Goal: Task Accomplishment & Management: Manage account settings

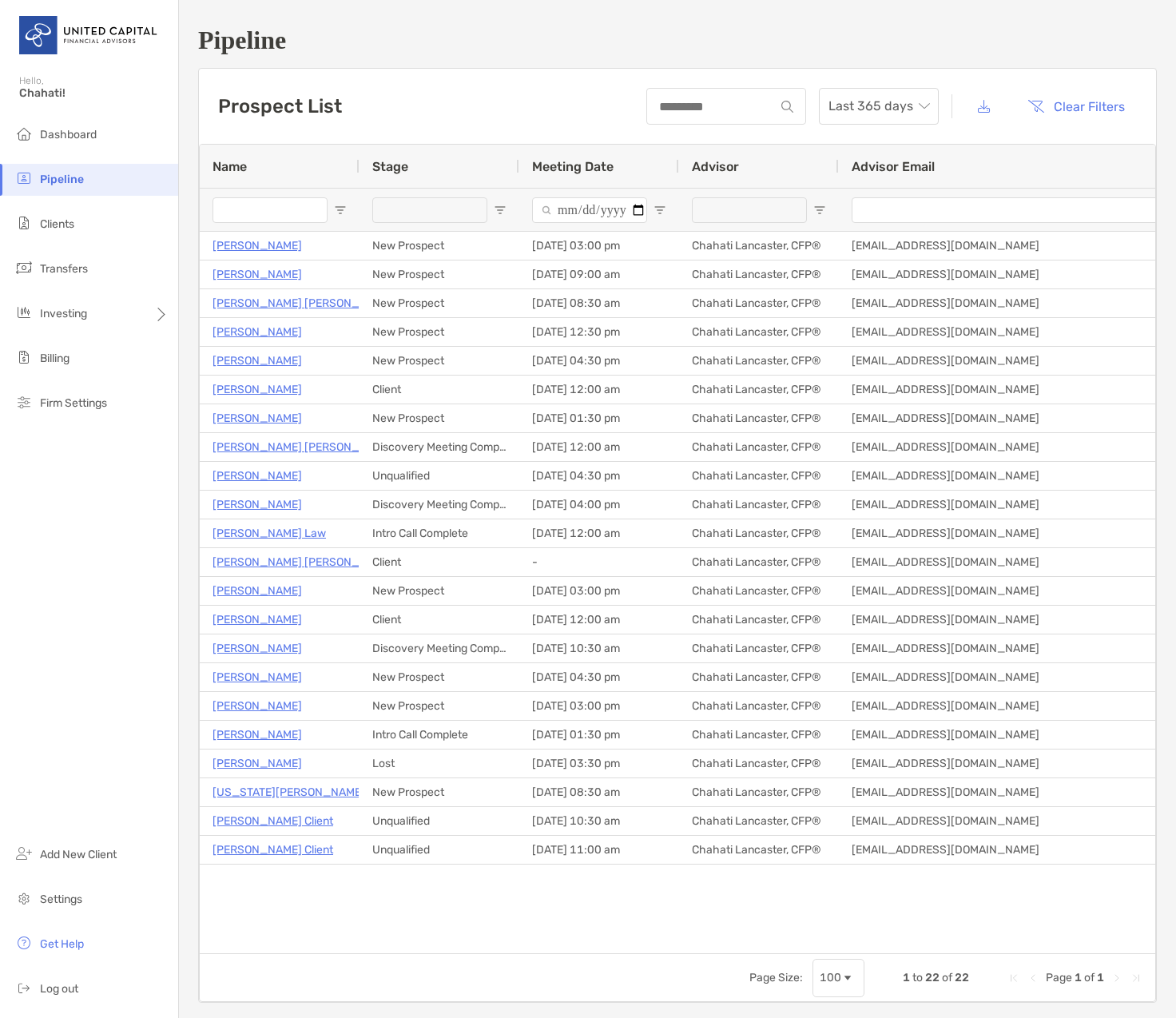
click at [659, 211] on span "Open Filter Menu" at bounding box center [660, 210] width 13 height 13
click at [471, 122] on div "Prospect List Last 365 days Clear Filters" at bounding box center [678, 106] width 957 height 75
click at [657, 212] on span "Open Filter Menu" at bounding box center [660, 210] width 13 height 13
click at [752, 246] on div "Equals" at bounding box center [714, 239] width 113 height 14
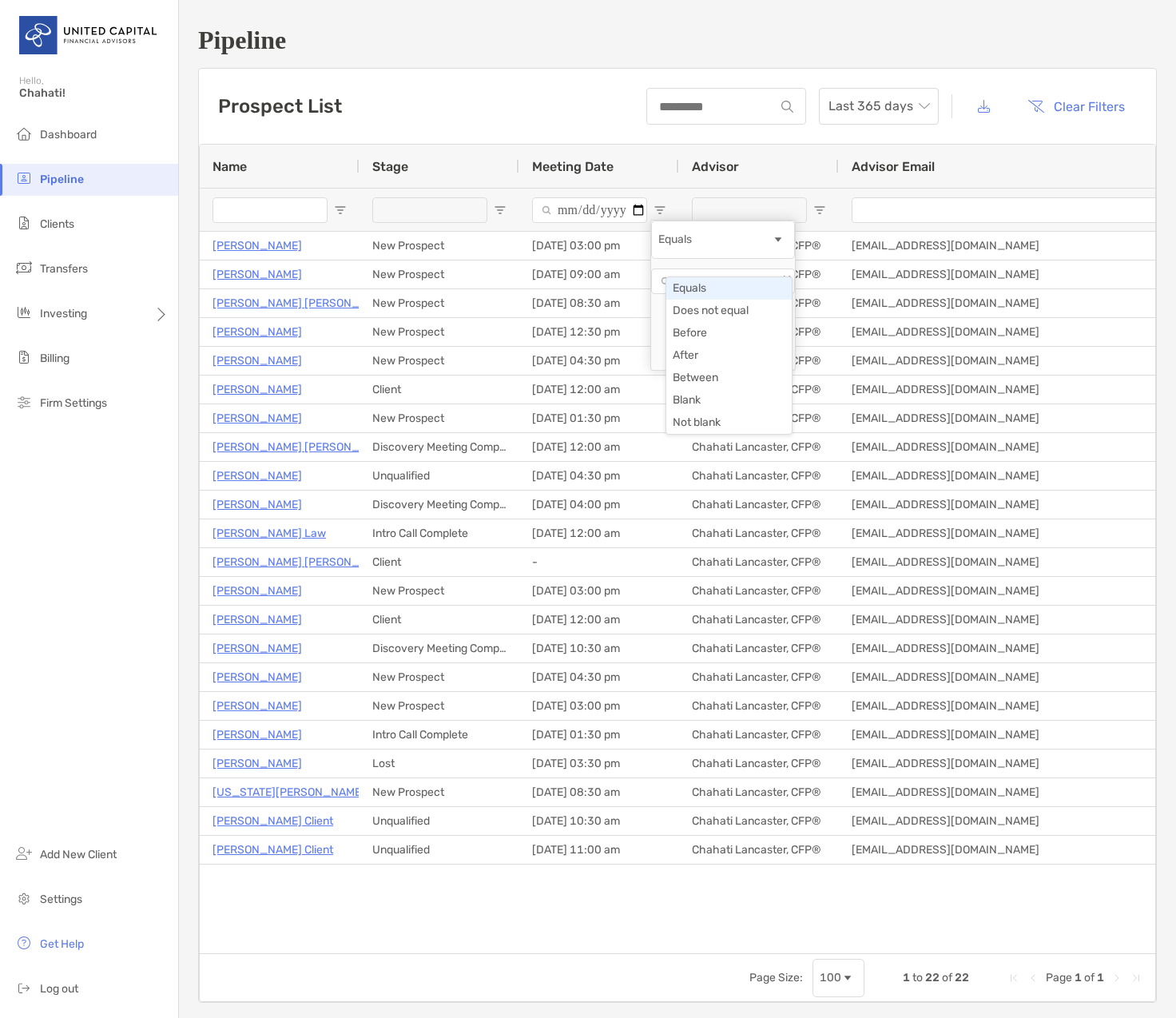
click at [612, 104] on div "Prospect List Last 365 days Clear Filters" at bounding box center [678, 106] width 957 height 75
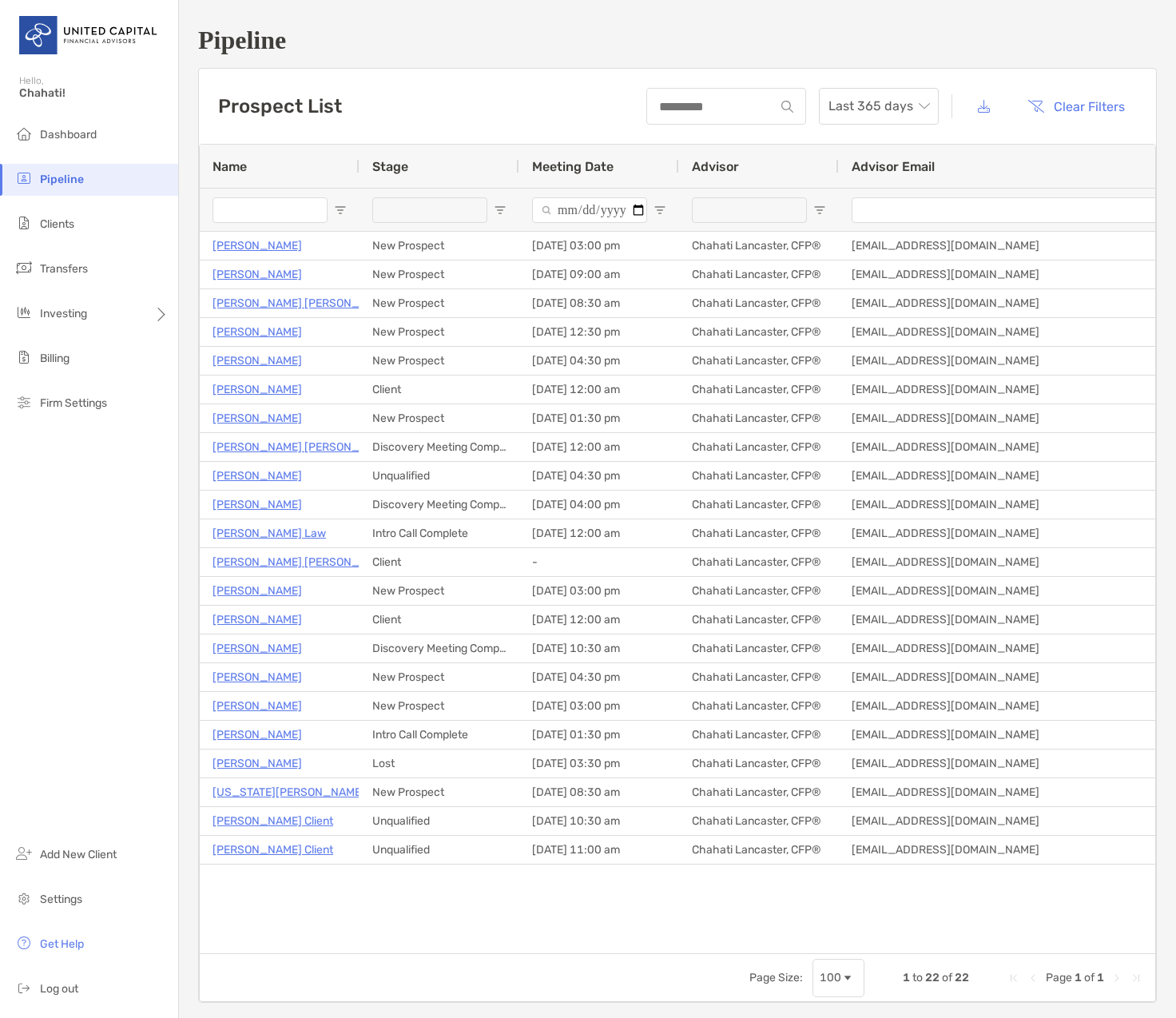
click at [661, 214] on span "Open Filter Menu" at bounding box center [660, 210] width 13 height 13
click at [616, 98] on div "Prospect List Last 365 days Clear Filters" at bounding box center [678, 106] width 957 height 75
click at [561, 173] on span "Meeting Date" at bounding box center [573, 167] width 82 height 15
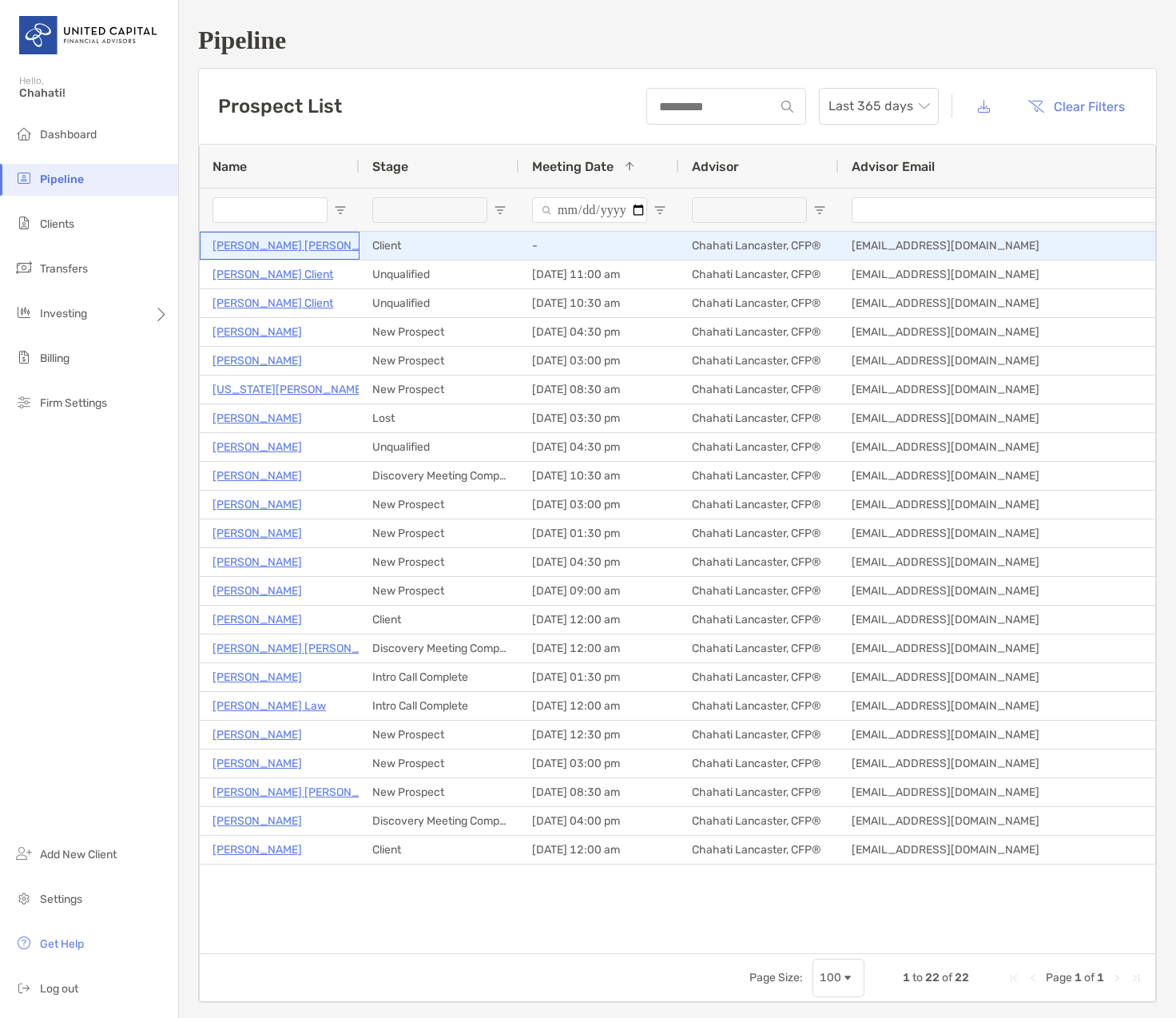
click at [291, 244] on p "Jodi Matsuo Leslie" at bounding box center [303, 245] width 181 height 20
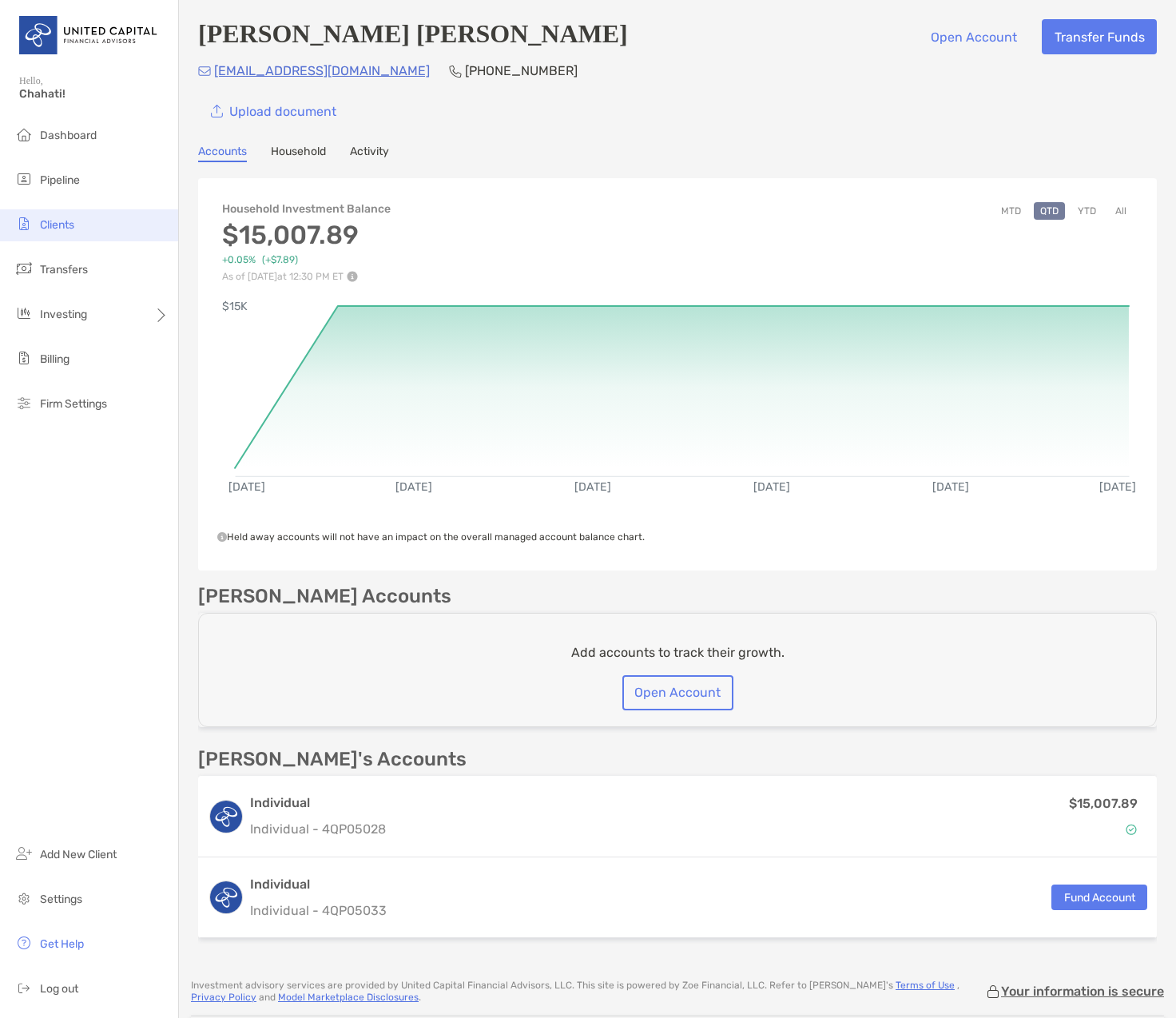
click at [66, 221] on span "Clients" at bounding box center [57, 225] width 34 height 14
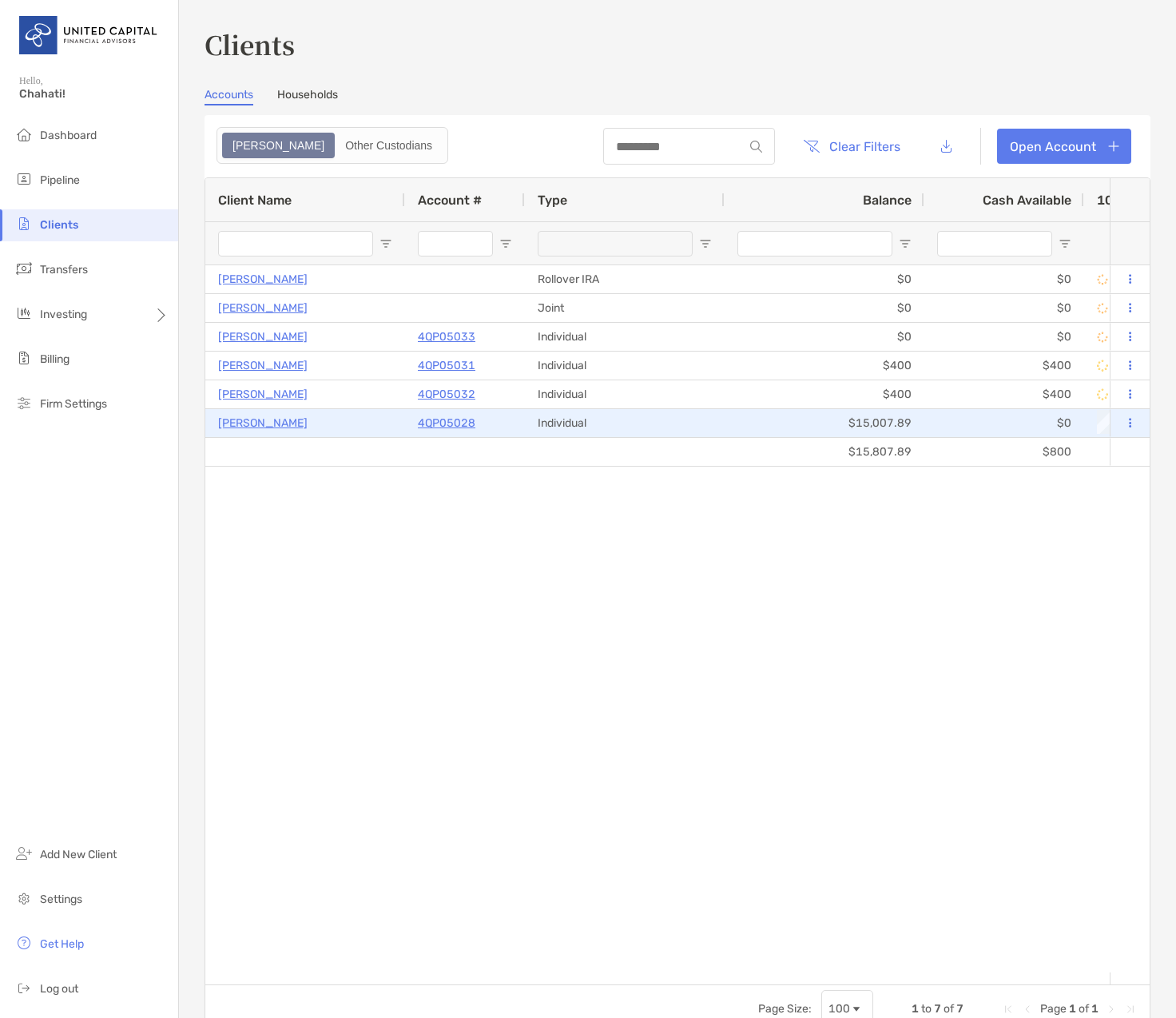
click at [442, 424] on p "4QP05028" at bounding box center [447, 423] width 58 height 20
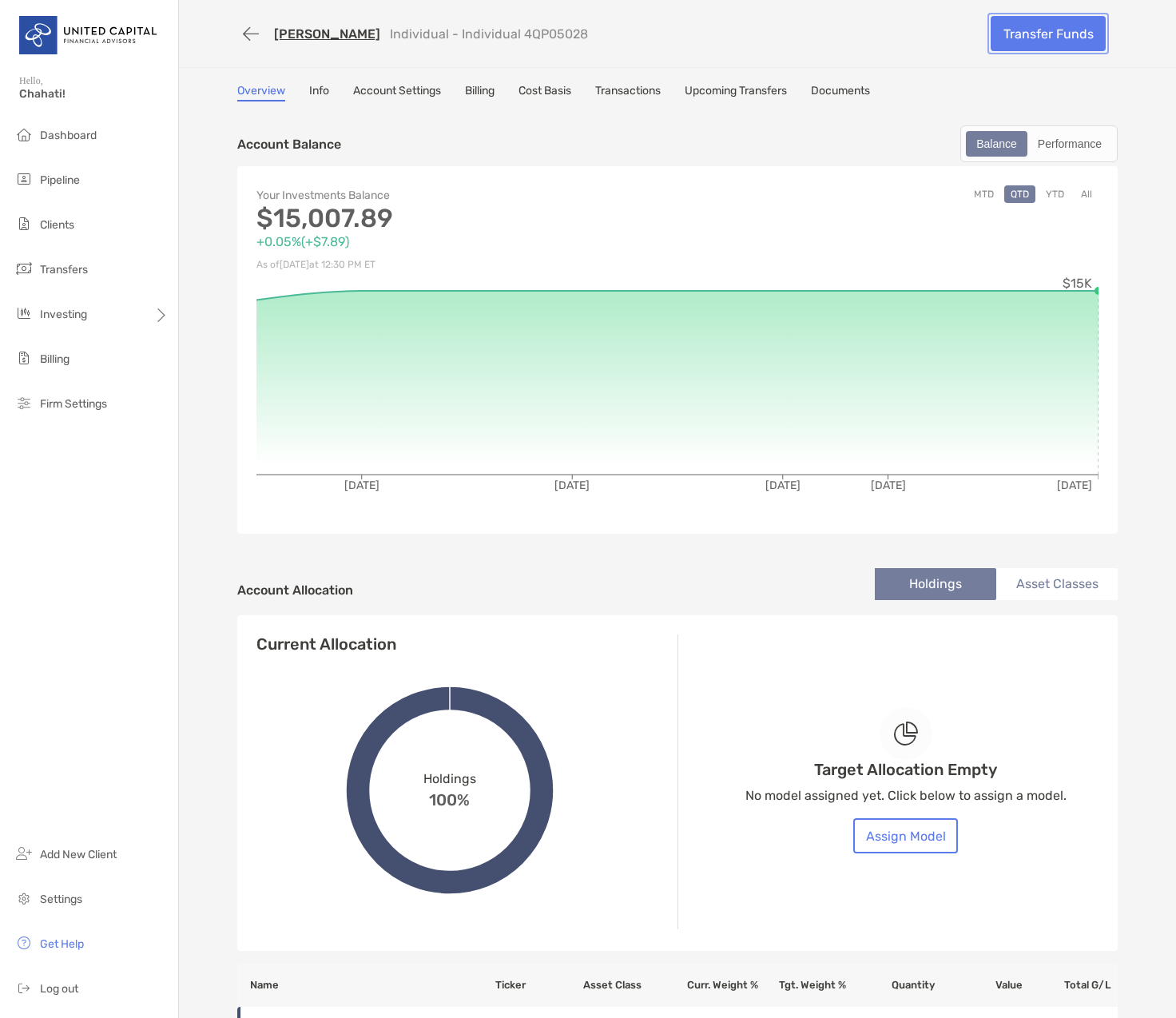
click at [1021, 34] on link "Transfer Funds" at bounding box center [1048, 33] width 115 height 35
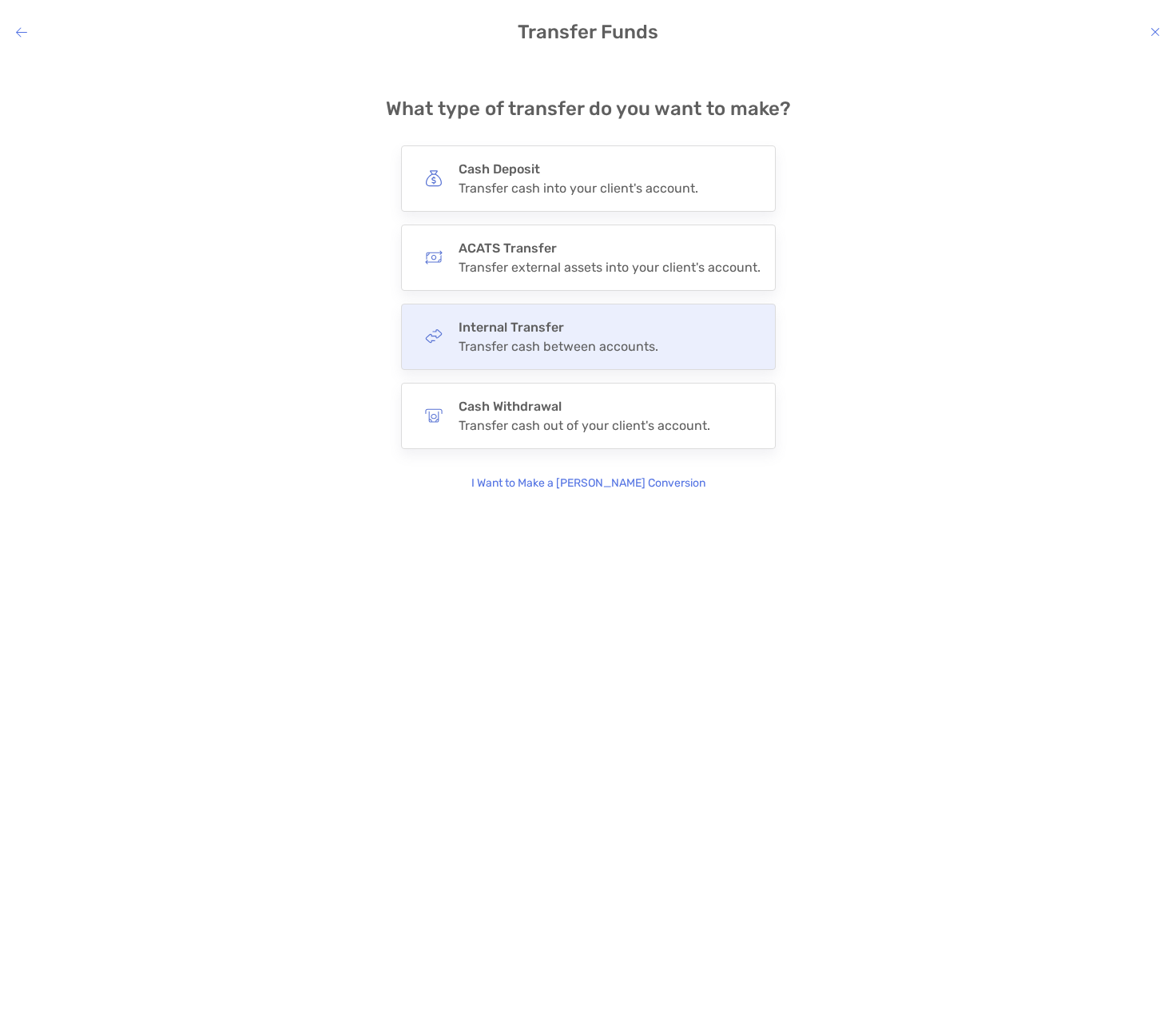
click at [572, 329] on h4 "Internal Transfer" at bounding box center [559, 327] width 200 height 15
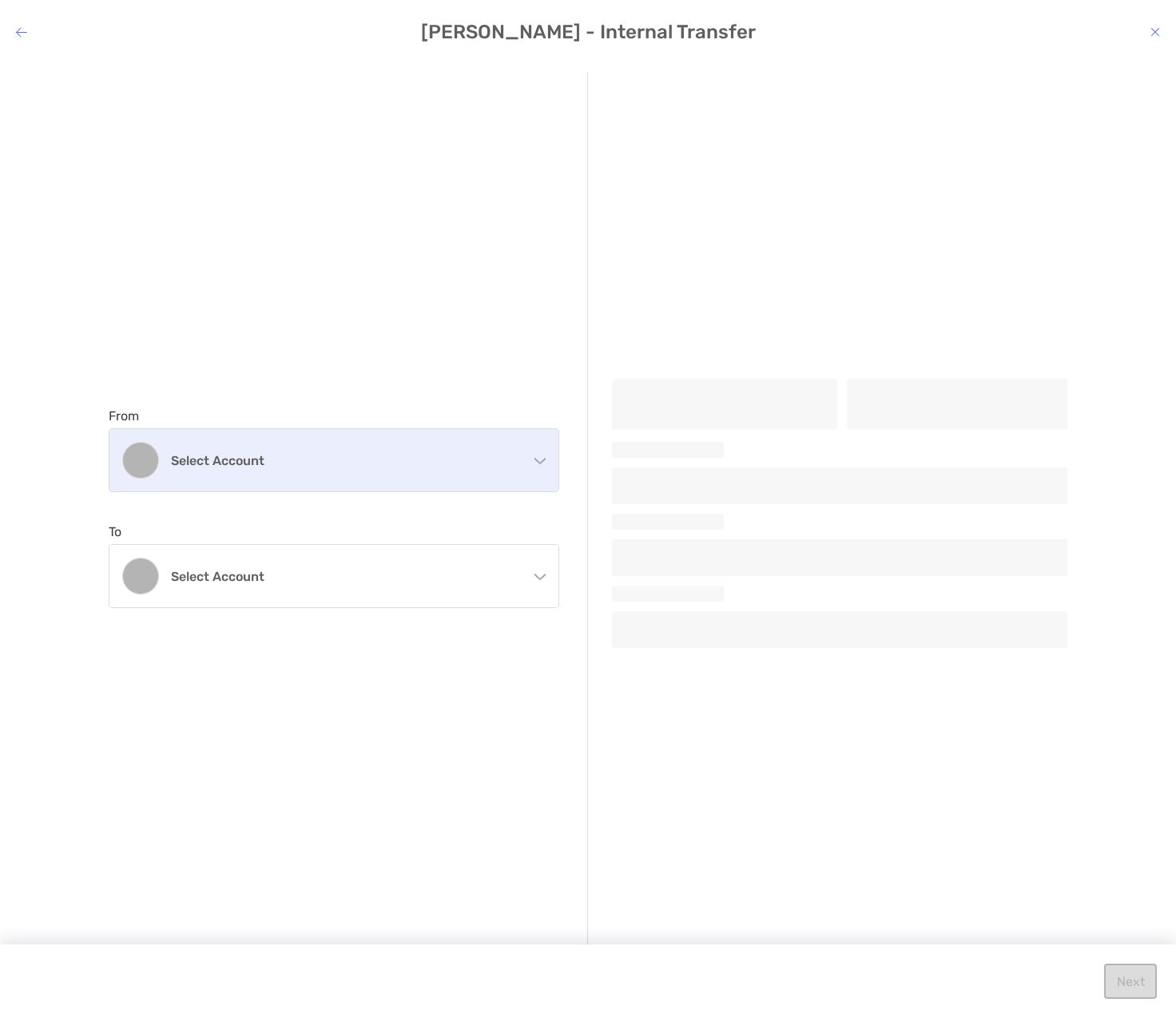
click at [341, 446] on div "Select account" at bounding box center [334, 460] width 449 height 62
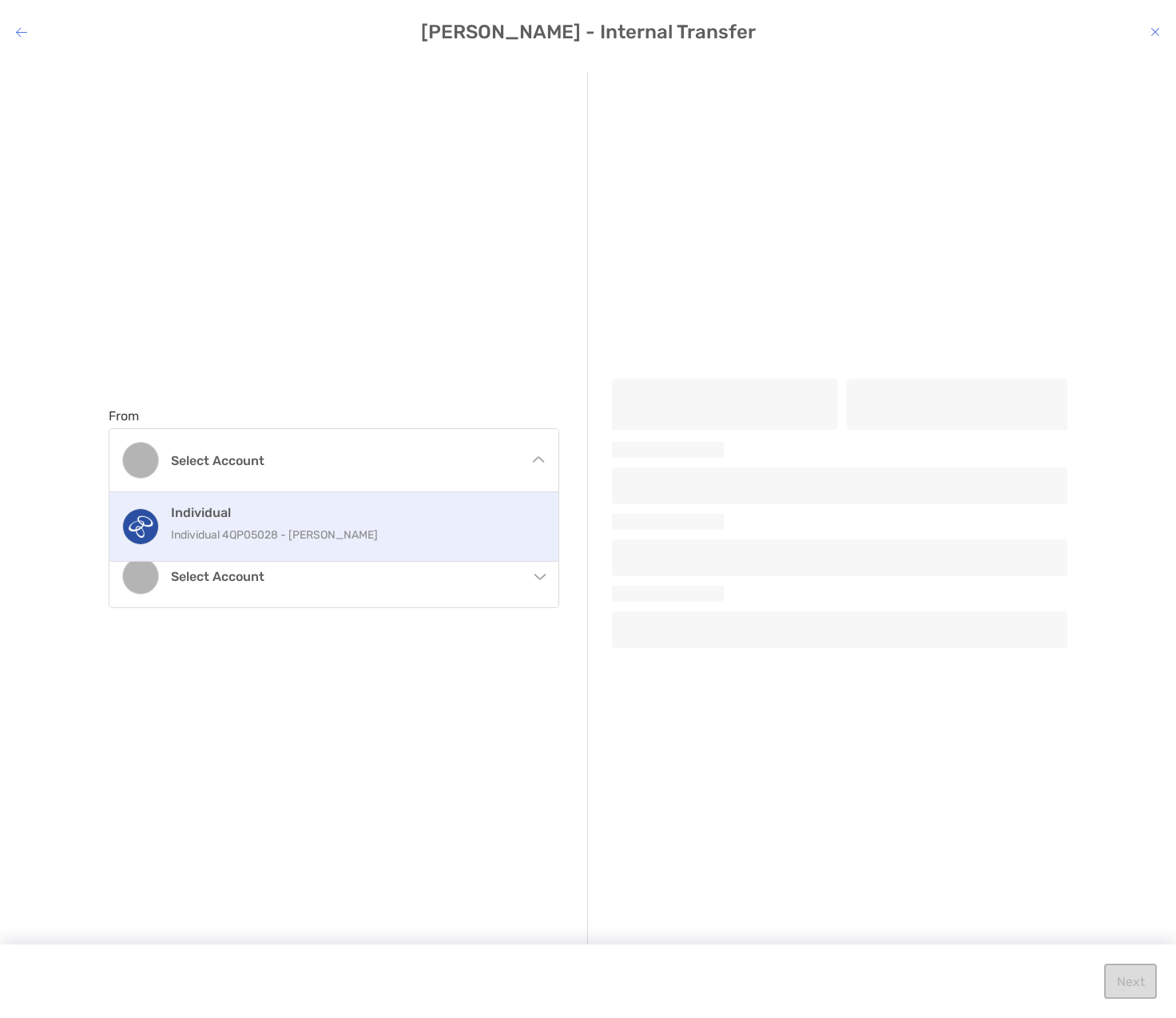
click at [303, 535] on p "Individual 4QP05028 - Jodi Leslie Matsuo" at bounding box center [351, 534] width 360 height 20
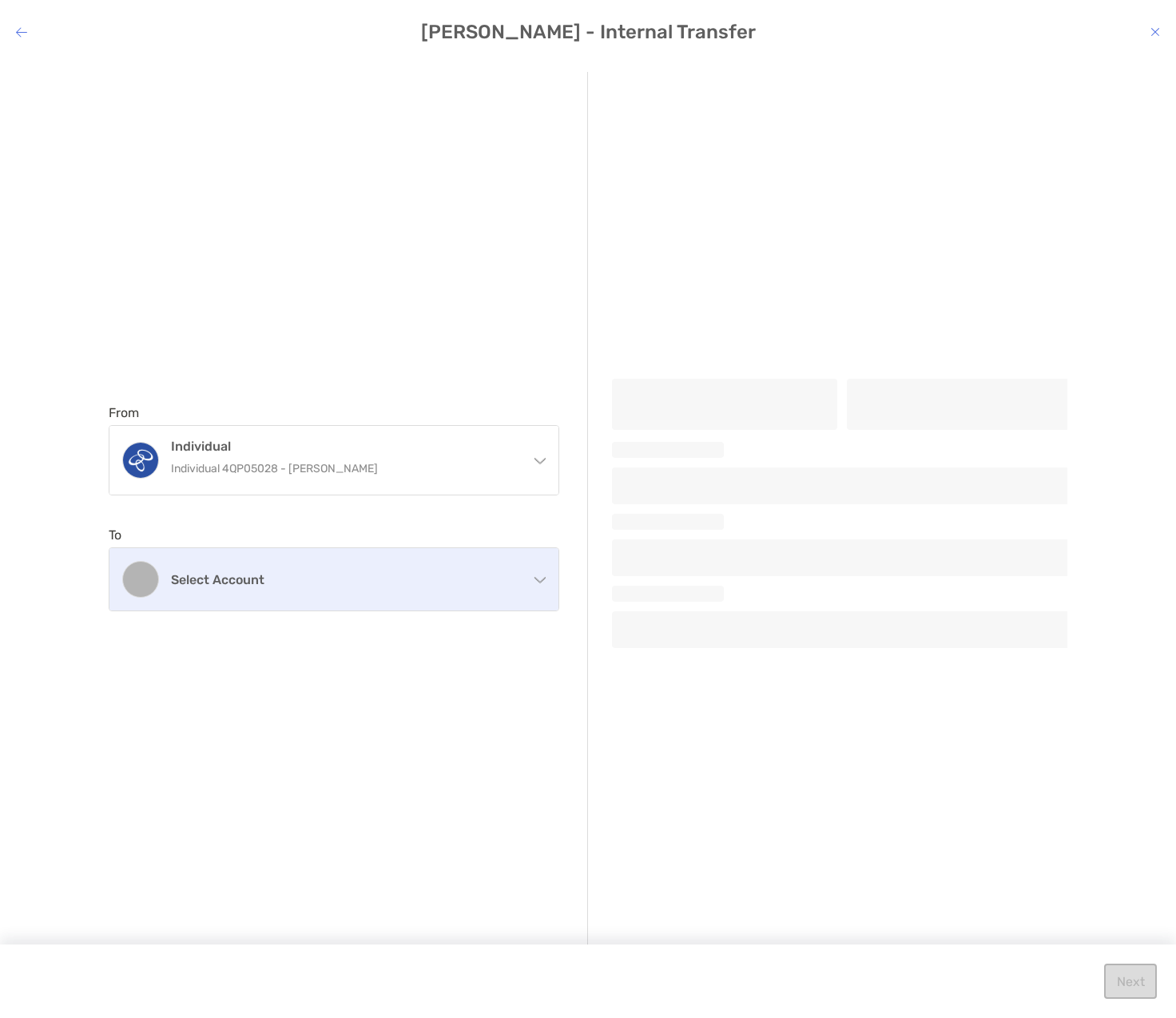
click at [304, 577] on h4 "Select account" at bounding box center [343, 580] width 345 height 15
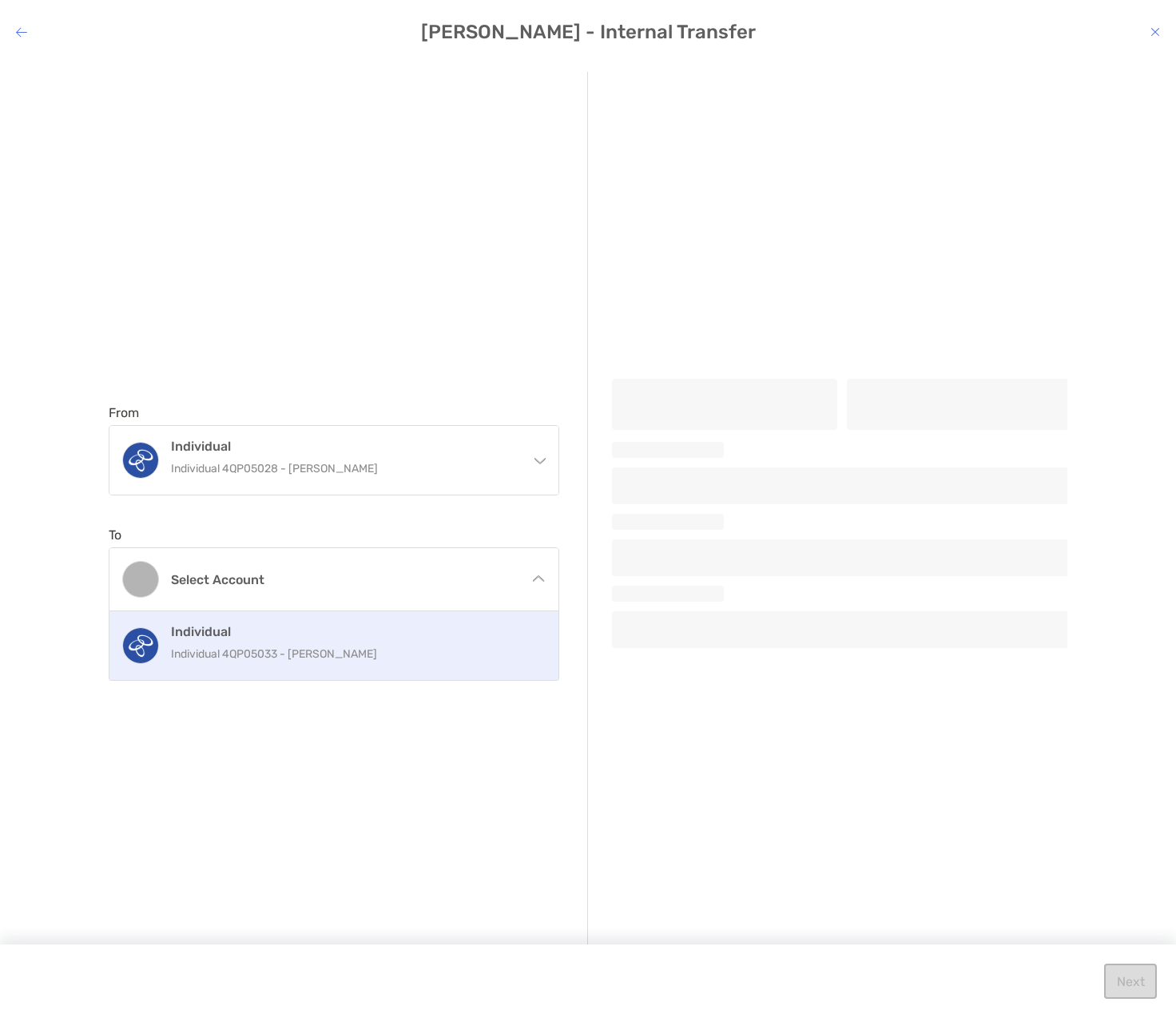
click at [312, 660] on p "Individual 4QP05033 - Jodi Leslie Matsuo" at bounding box center [351, 653] width 360 height 20
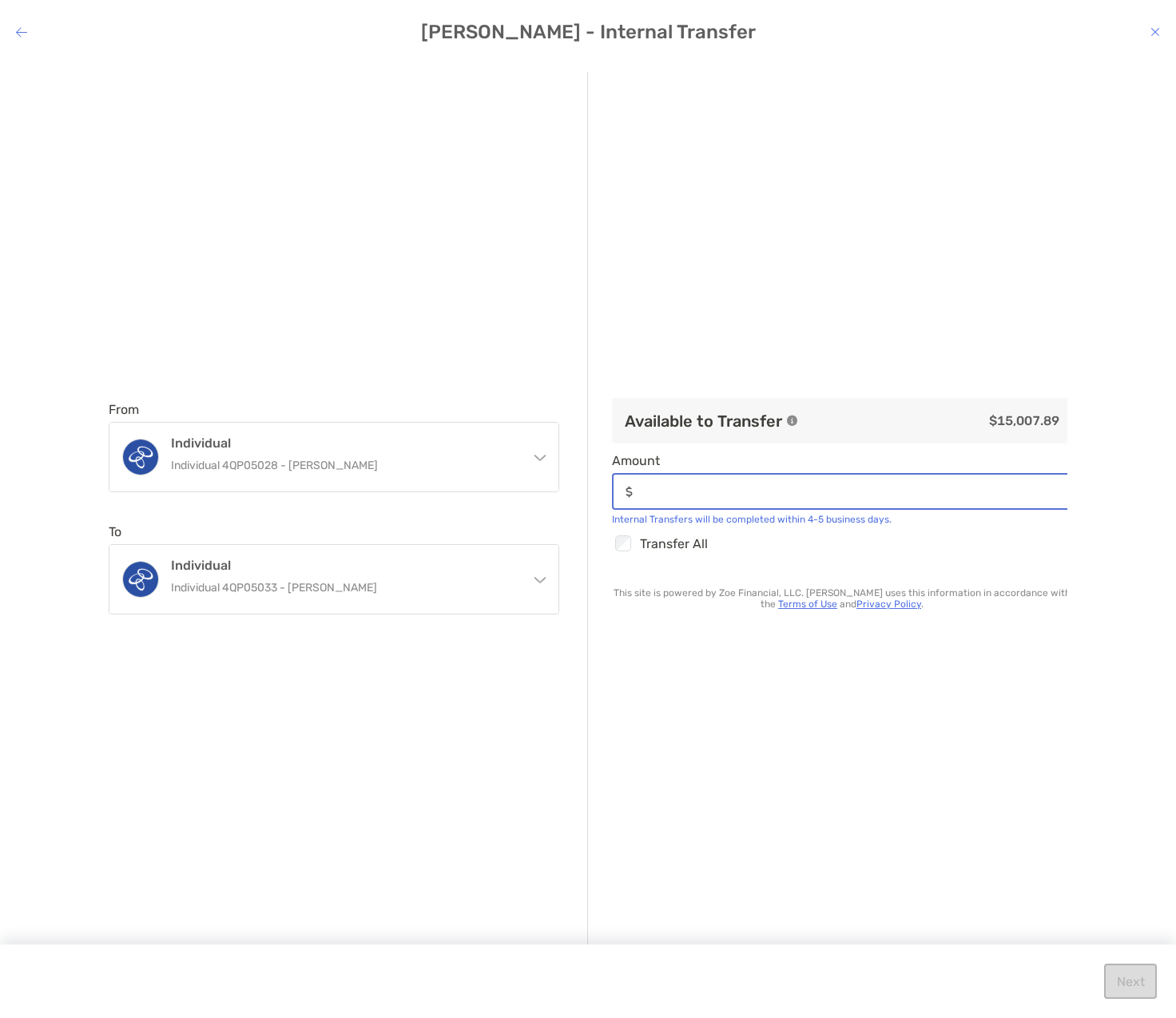
click at [750, 492] on input "Amount" at bounding box center [855, 492] width 432 height 14
type input "******"
click at [1116, 972] on button "Next" at bounding box center [1131, 981] width 53 height 35
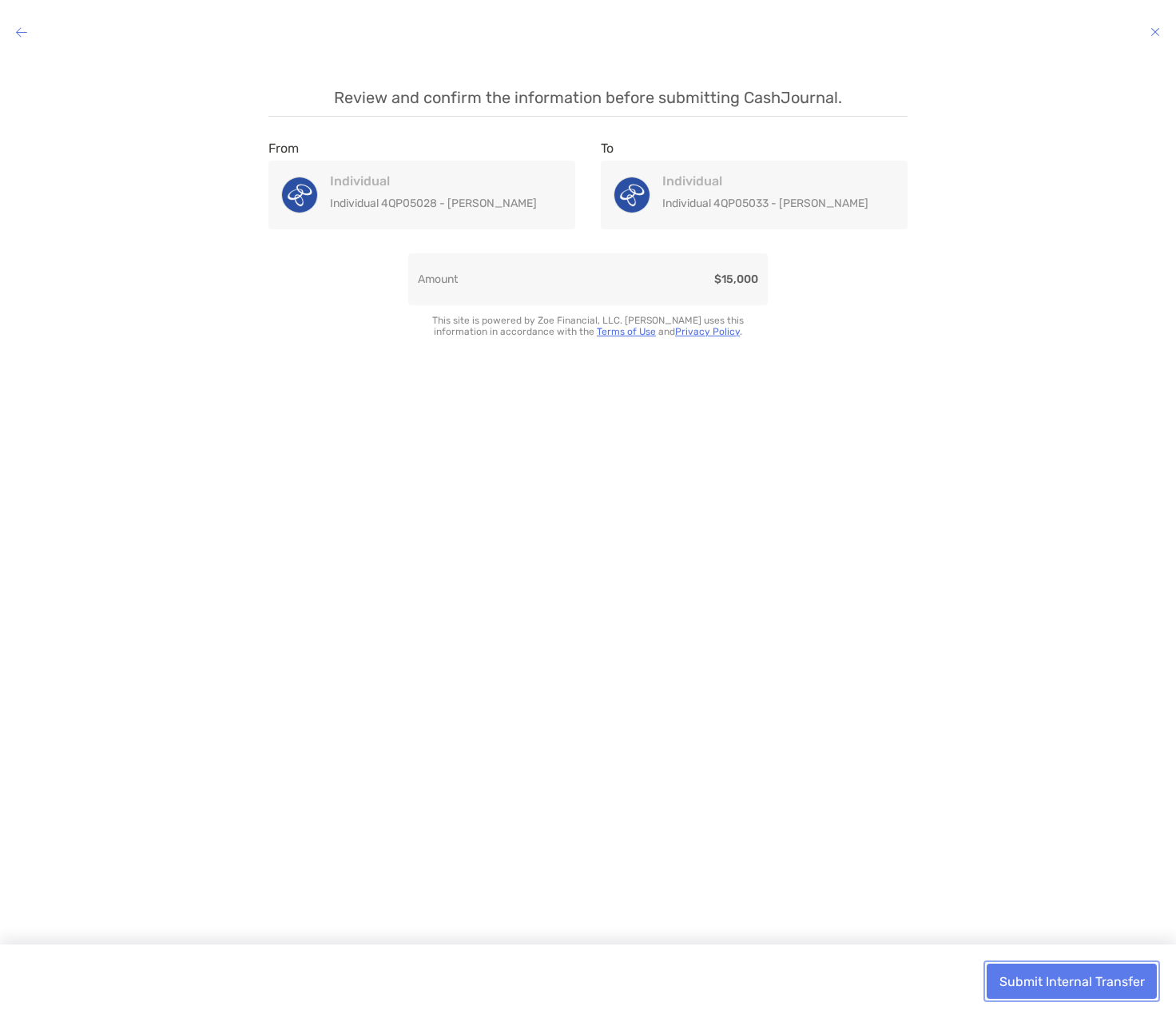
click at [1094, 985] on button "Submit Internal Transfer" at bounding box center [1072, 981] width 170 height 35
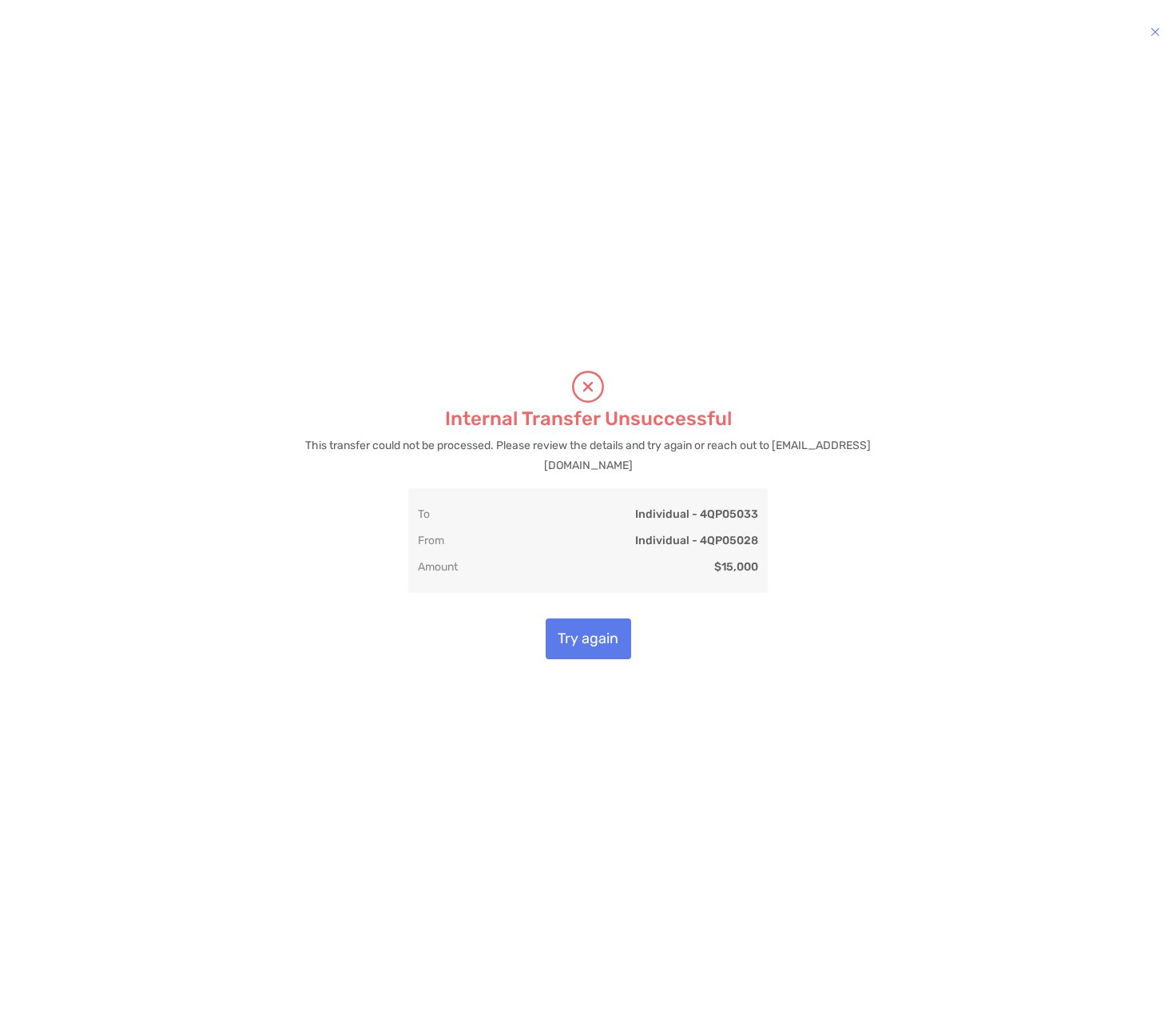
drag, startPoint x: 668, startPoint y: 464, endPoint x: 490, endPoint y: 461, distance: 178.0
click at [490, 461] on p "This transfer could not be processed. Please review the details and try again o…" at bounding box center [588, 455] width 599 height 40
copy p "support@my.unitedcapitalwealth.com"
click at [597, 643] on button "Try again" at bounding box center [588, 639] width 85 height 41
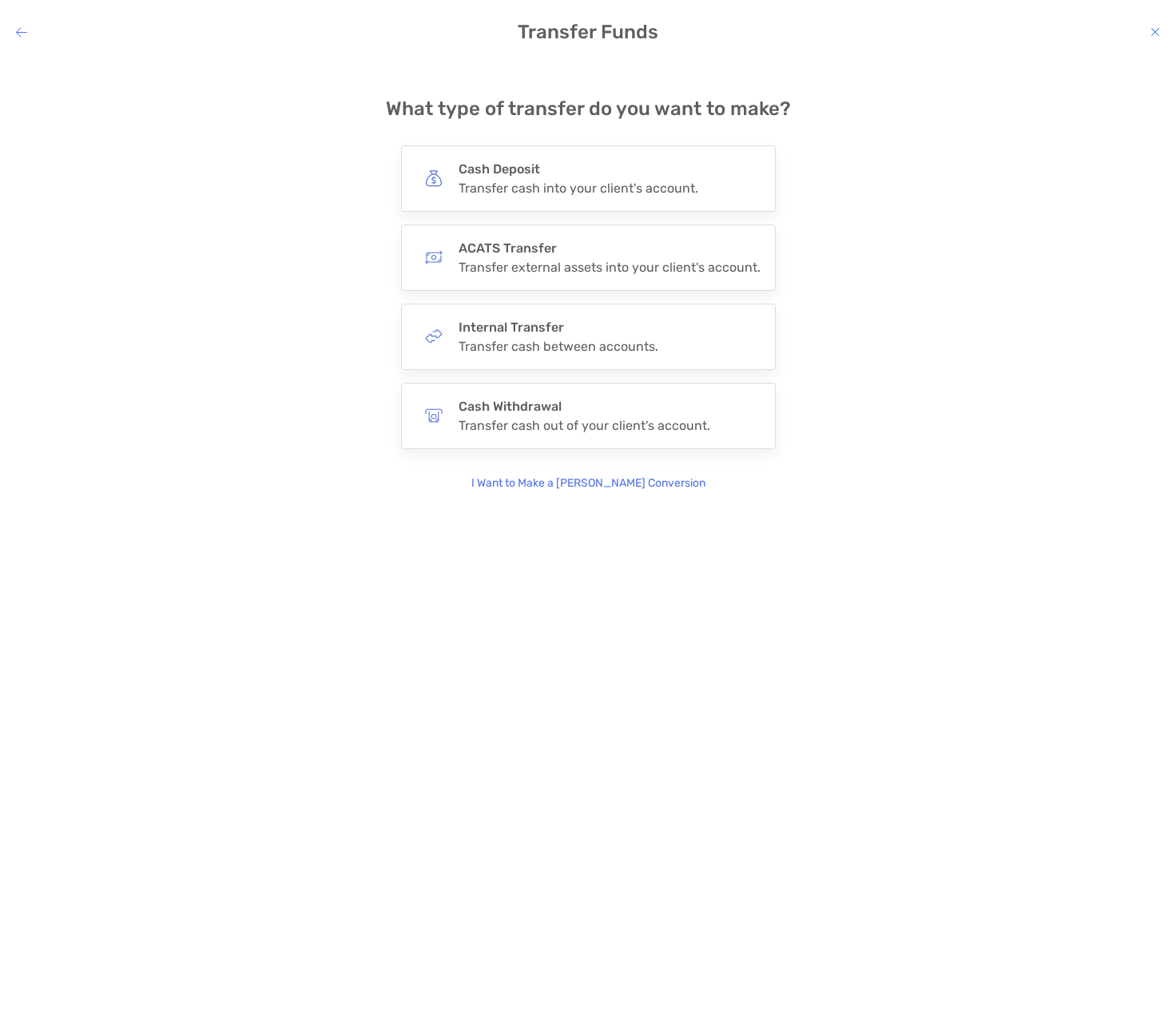
click at [1150, 32] on icon "modal" at bounding box center [1155, 32] width 9 height 13
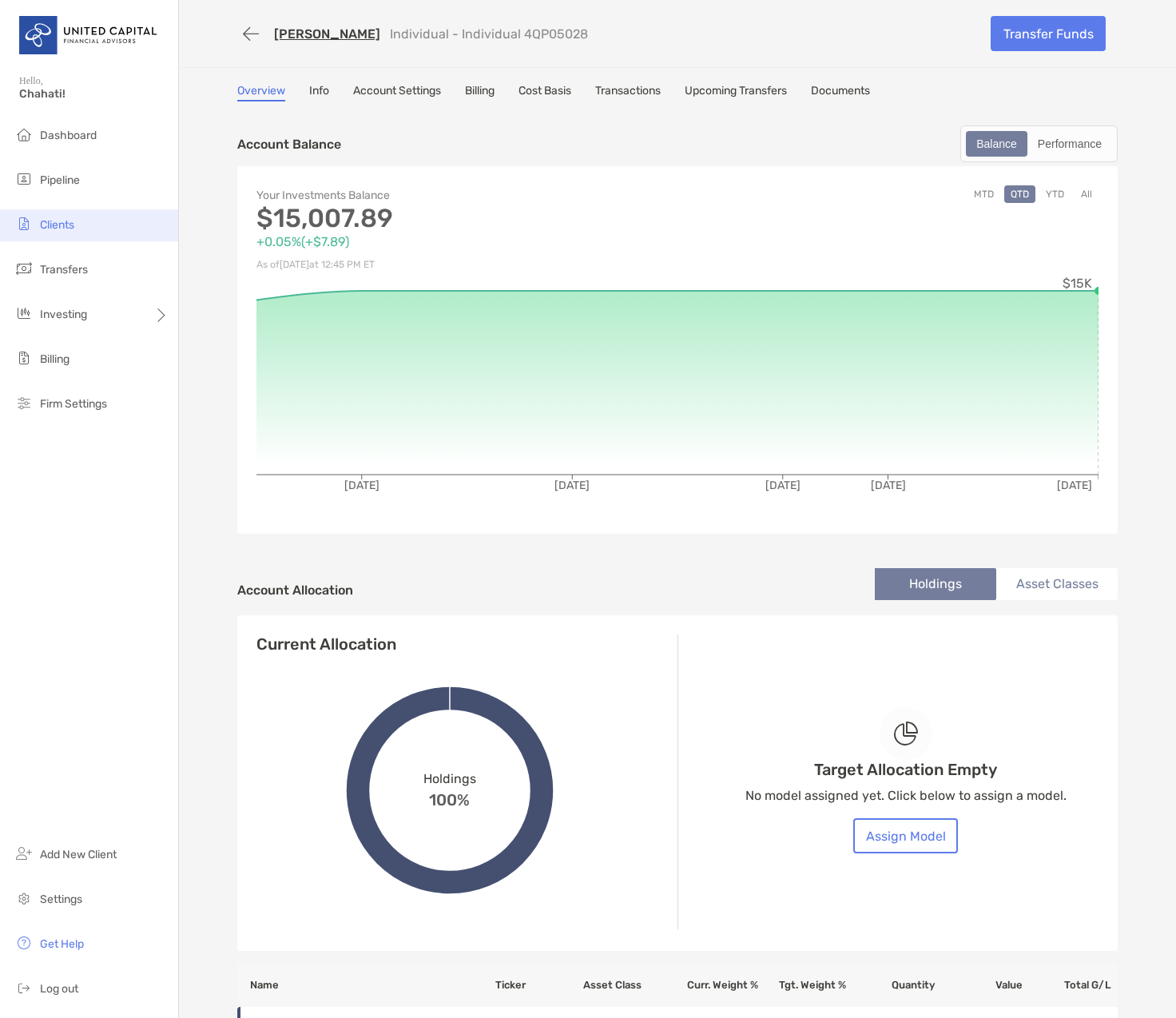
click at [62, 220] on span "Clients" at bounding box center [57, 225] width 34 height 14
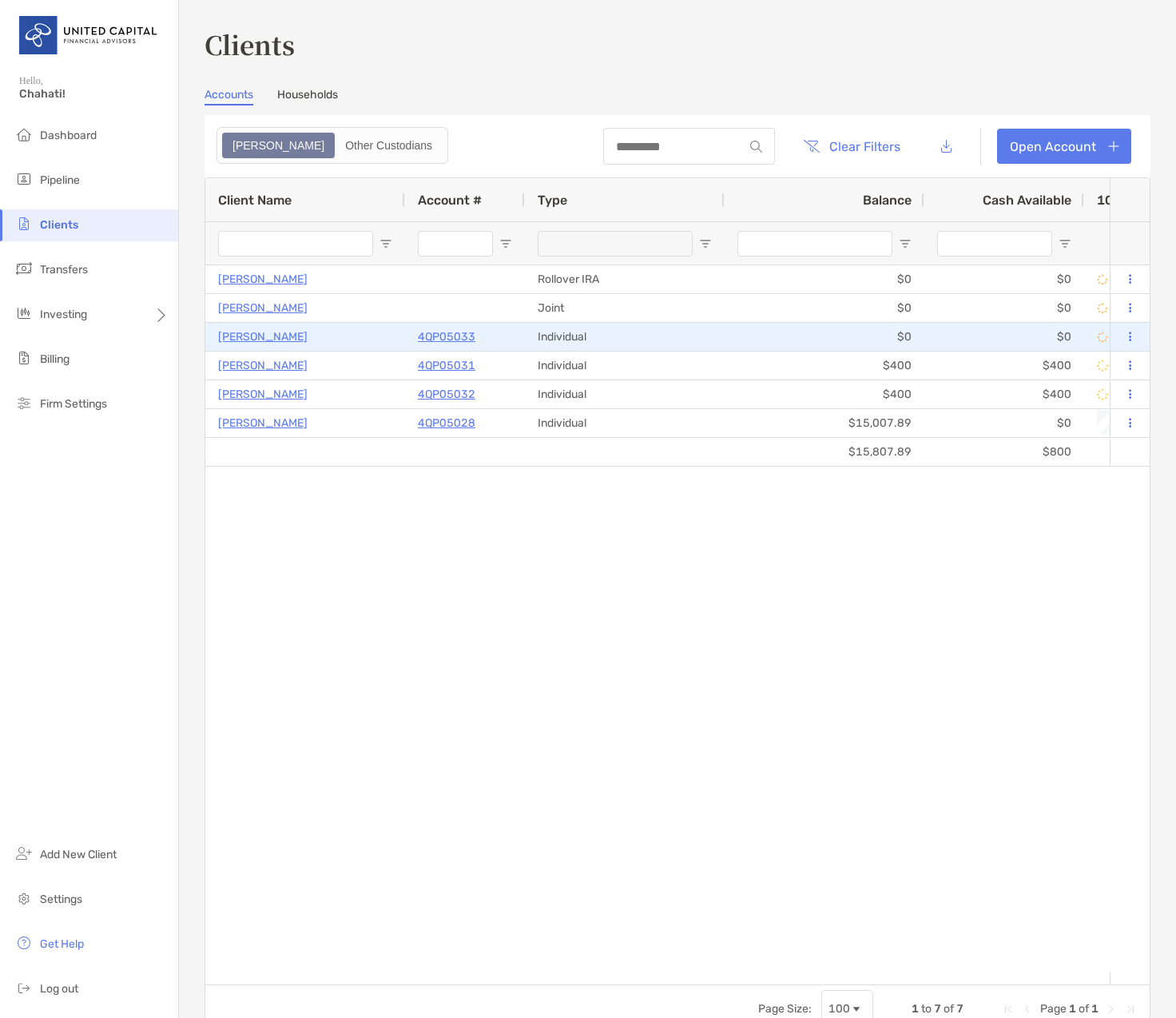
click at [444, 337] on p "4QP05033" at bounding box center [447, 336] width 58 height 20
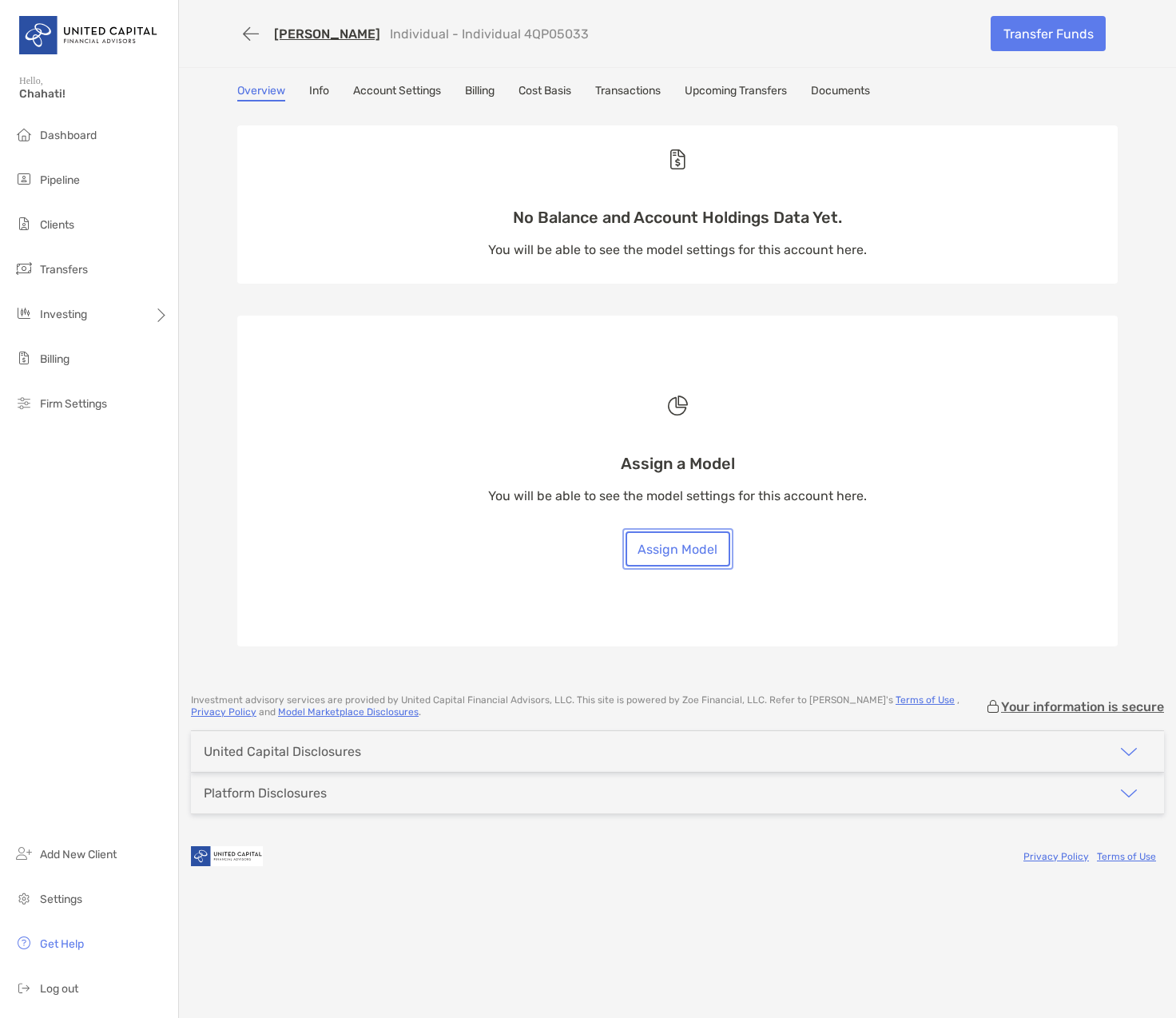
click at [697, 551] on button "Assign Model" at bounding box center [678, 549] width 105 height 35
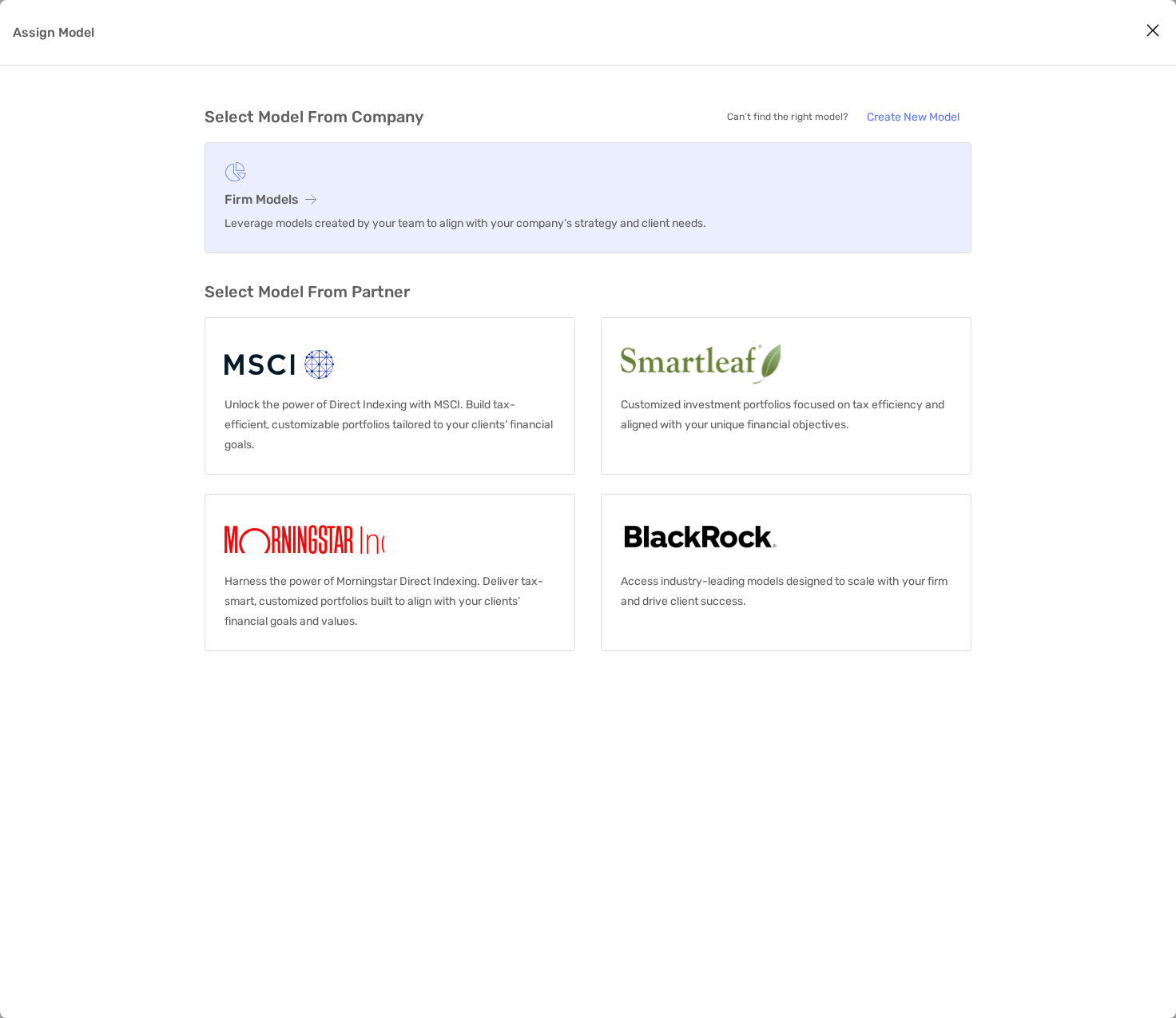
click at [347, 213] on link "Firm Models Leverage models created by your team to align with your company’s s…" at bounding box center [588, 198] width 767 height 111
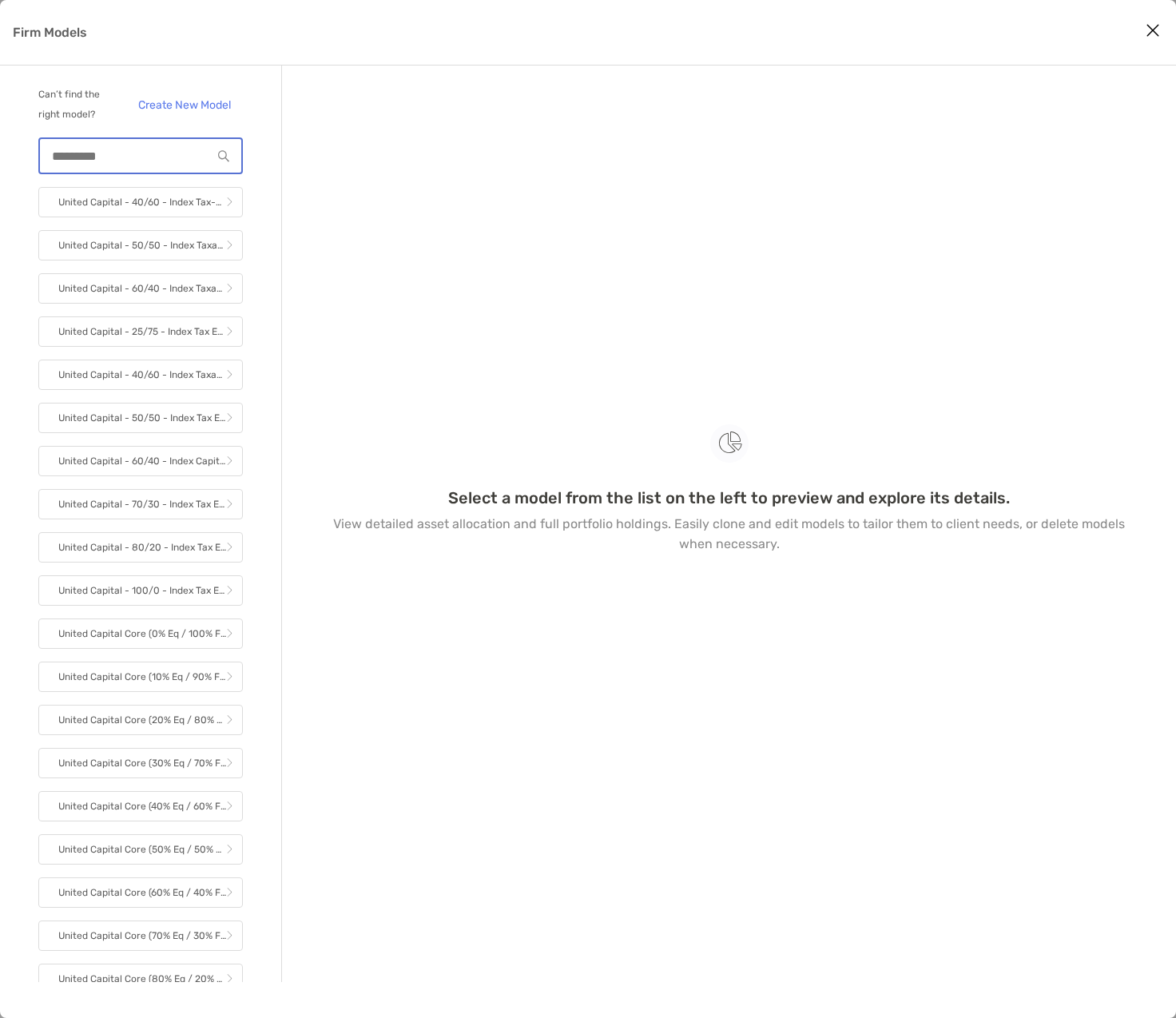
click at [112, 160] on input "Firm Models" at bounding box center [126, 156] width 172 height 14
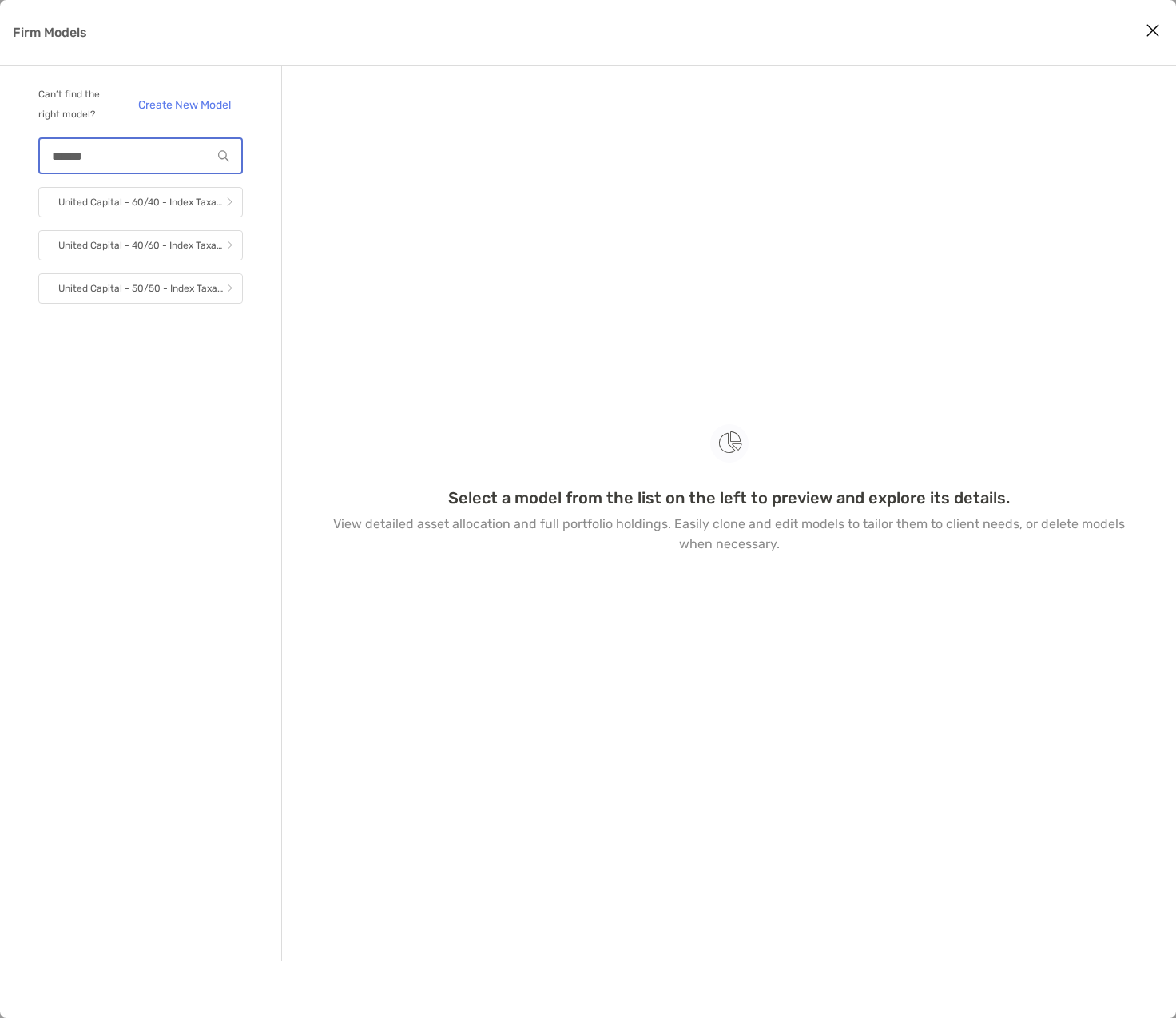
type input "*******"
drag, startPoint x: 112, startPoint y: 160, endPoint x: -41, endPoint y: 166, distance: 153.1
click at [0, 0] on html "Investing Hello, Chahati! Dashboard Pipeline Clients Transfers Investing Billin…" at bounding box center [588, 0] width 1176 height 0
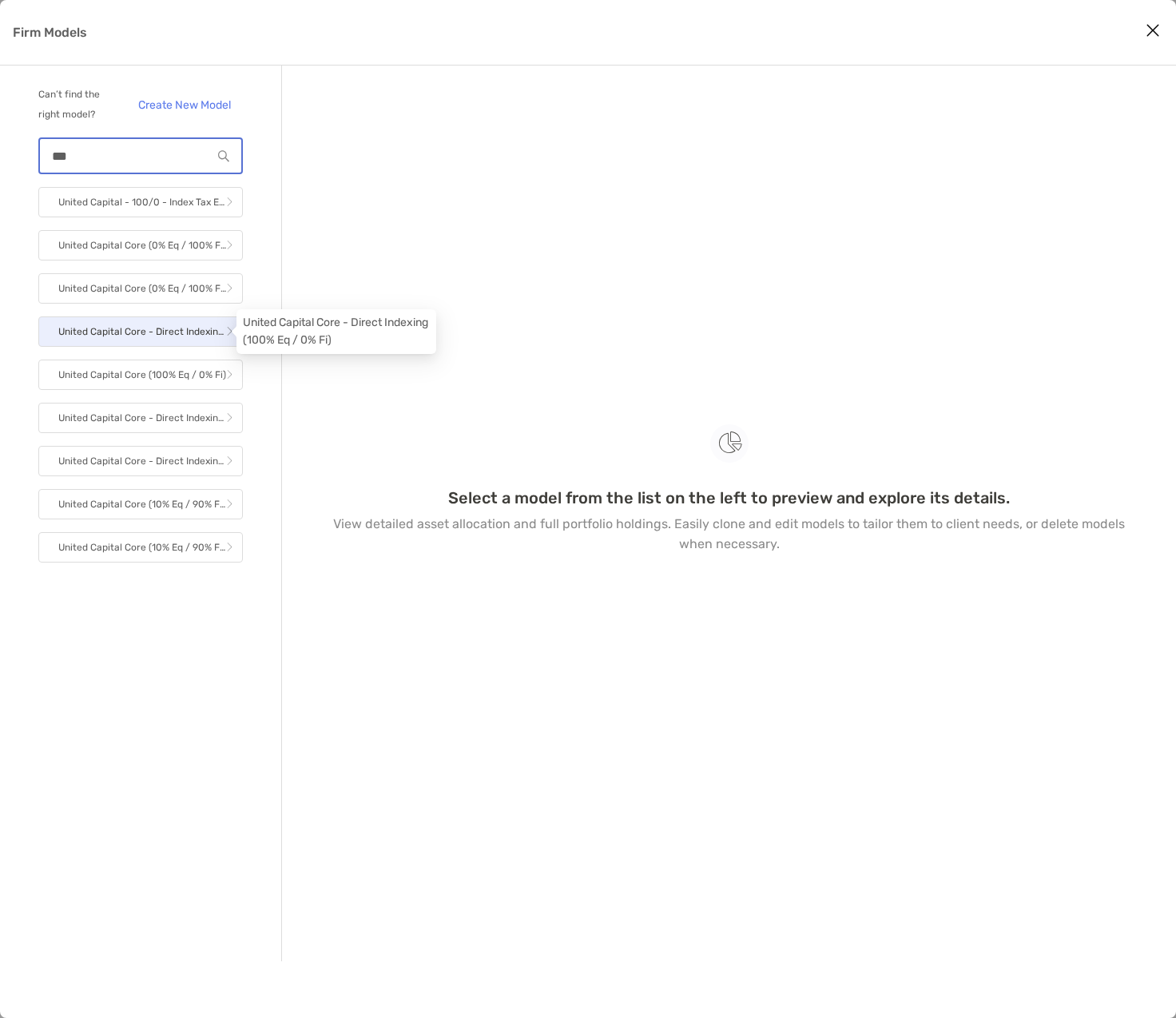
type input "***"
click at [165, 331] on p "United Capital Core - Direct Indexing (100% Eq / 0% Fi)" at bounding box center [141, 331] width 168 height 20
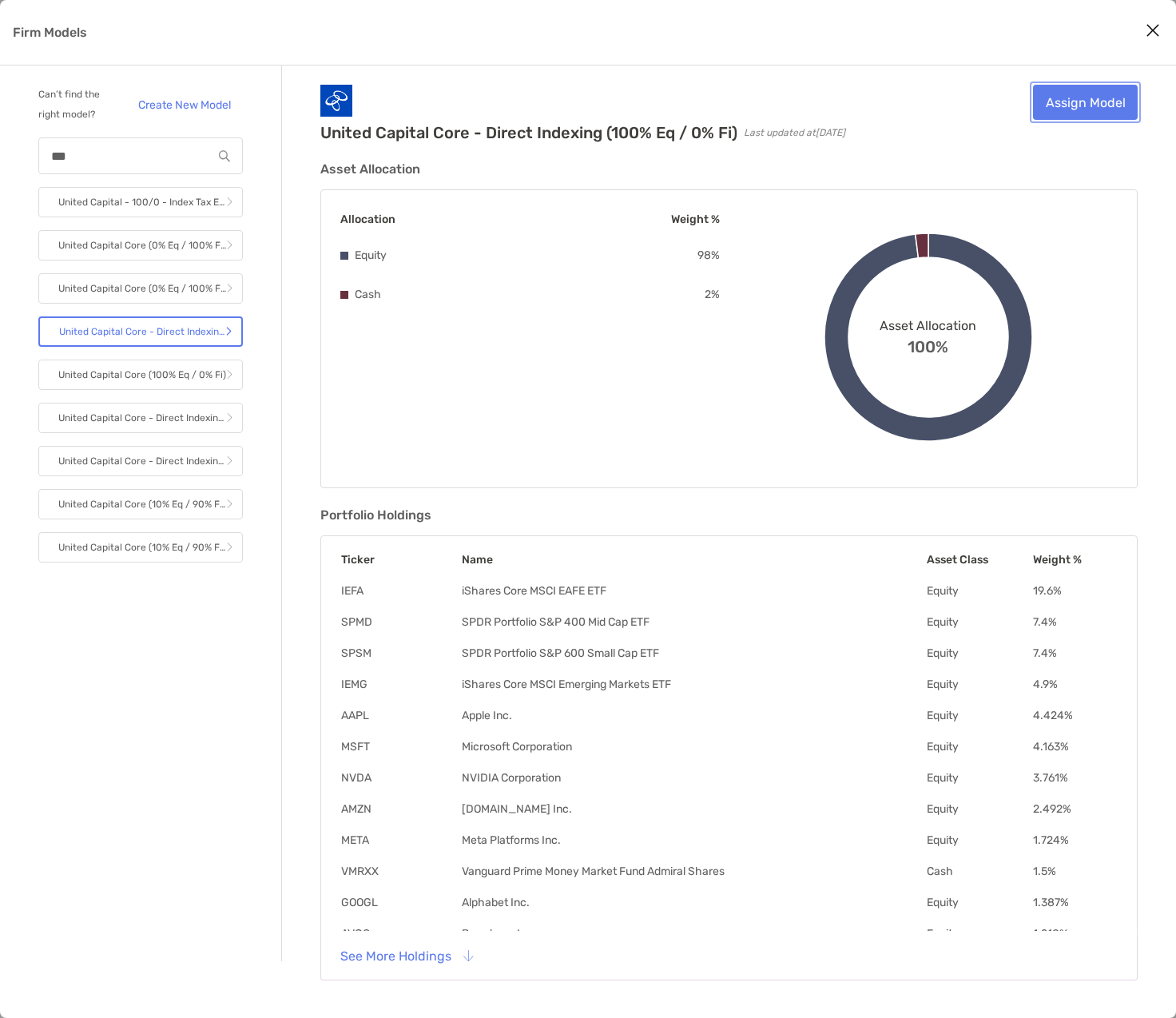
click at [1108, 101] on link "Assign Model" at bounding box center [1085, 101] width 105 height 35
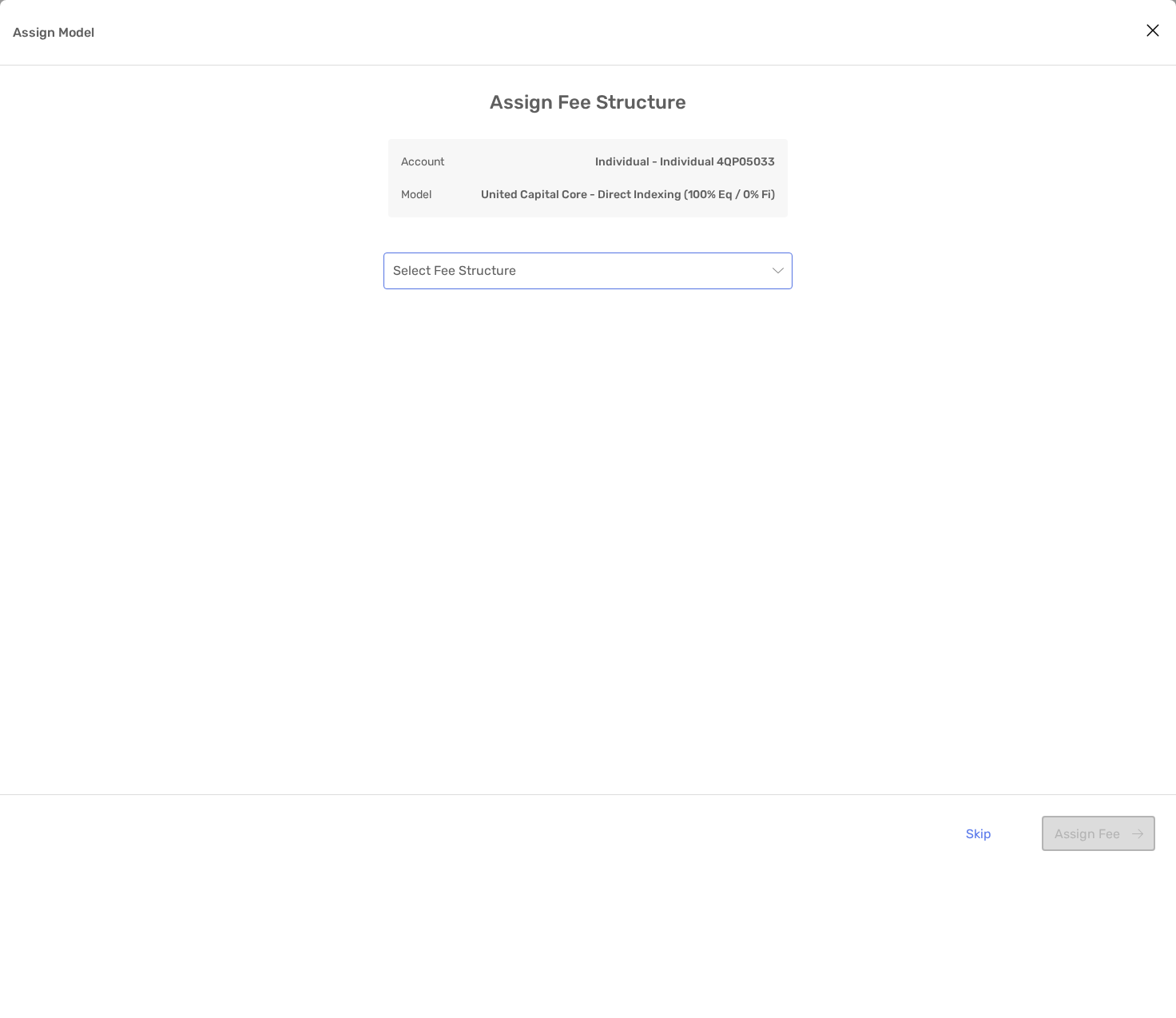
click at [703, 283] on input "Assign Model" at bounding box center [580, 270] width 374 height 35
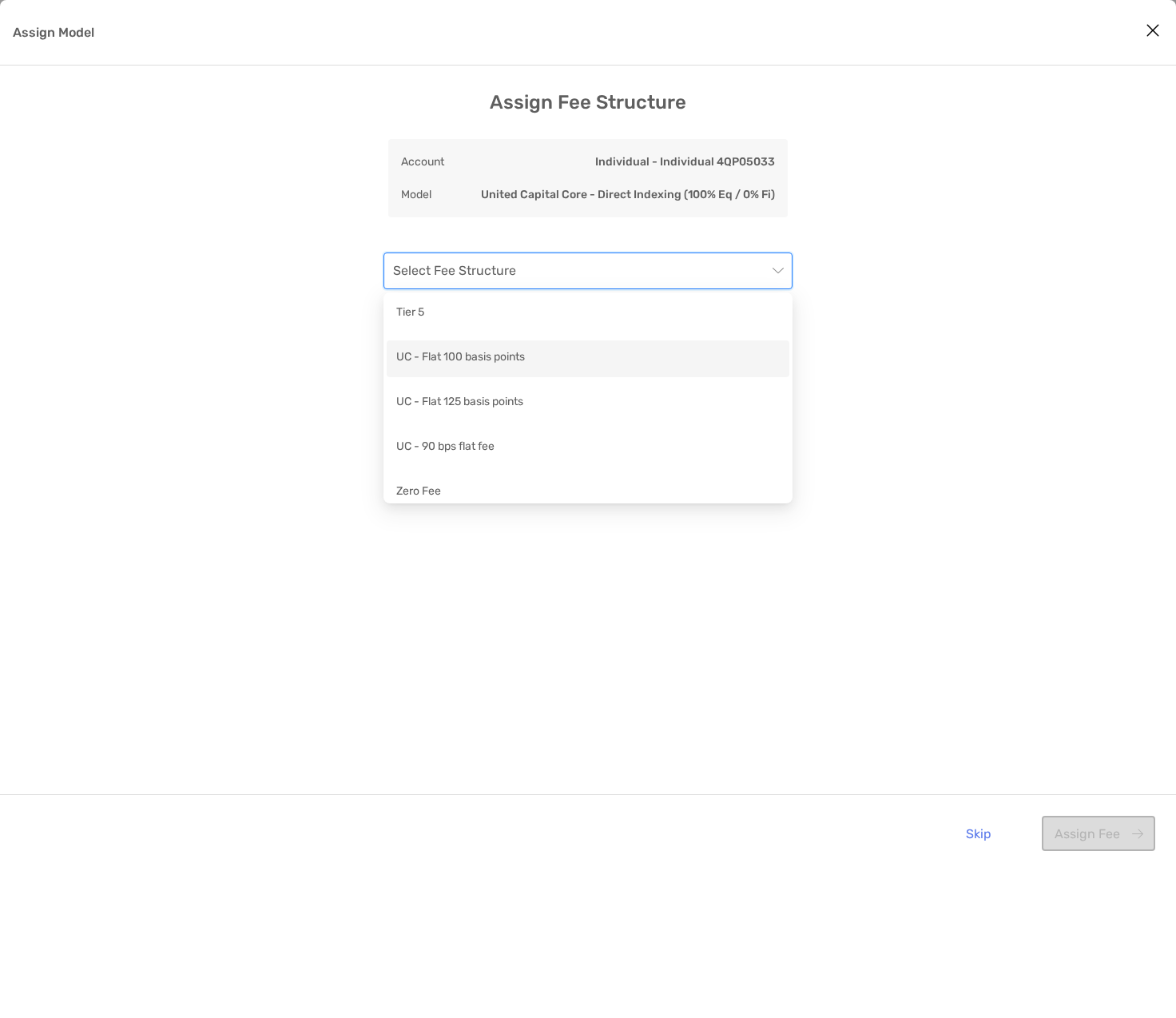
click at [665, 370] on div "UC - Flat 100 basis points" at bounding box center [588, 359] width 403 height 37
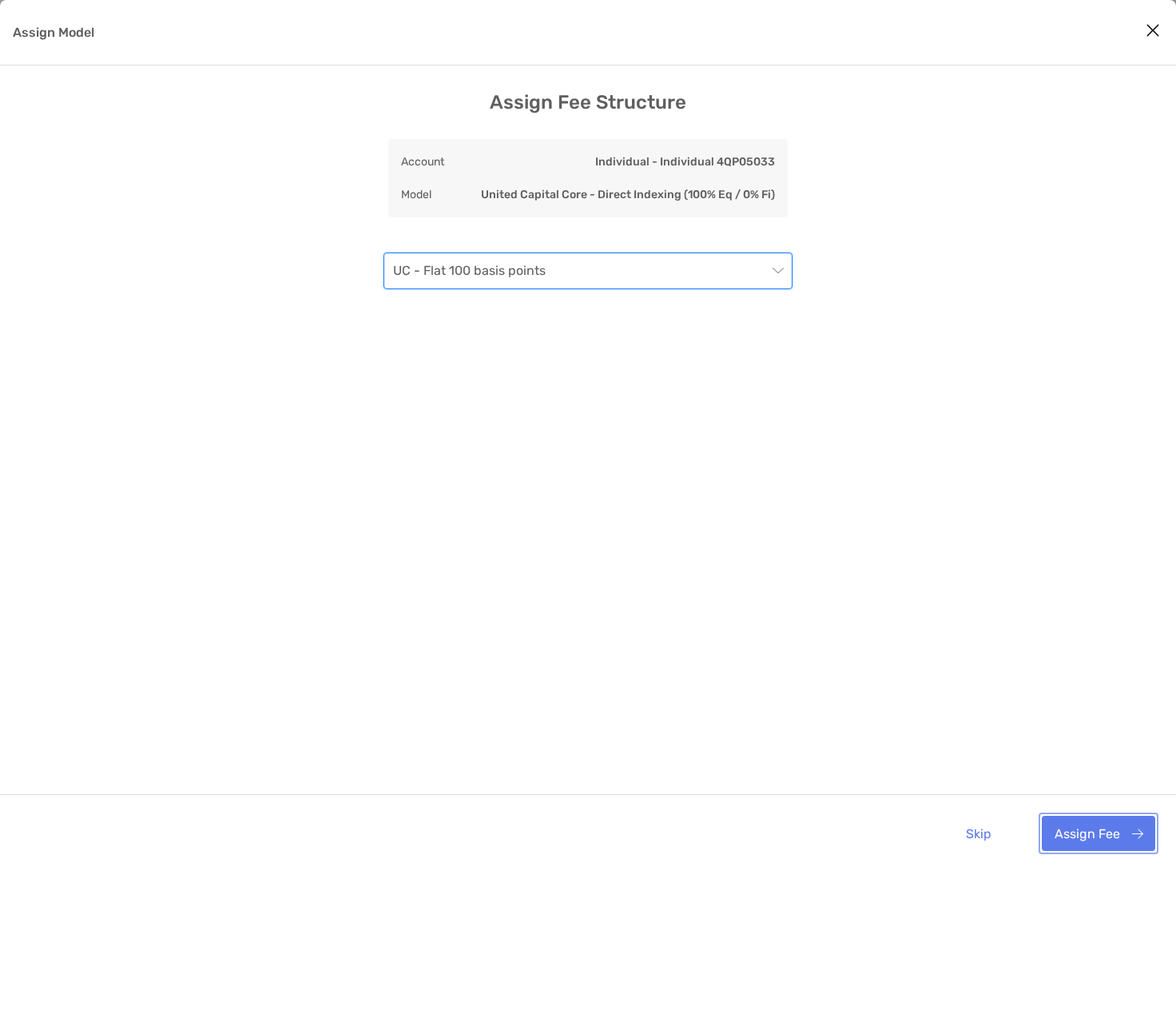
click at [1128, 829] on button "Assign Fee" at bounding box center [1099, 833] width 113 height 35
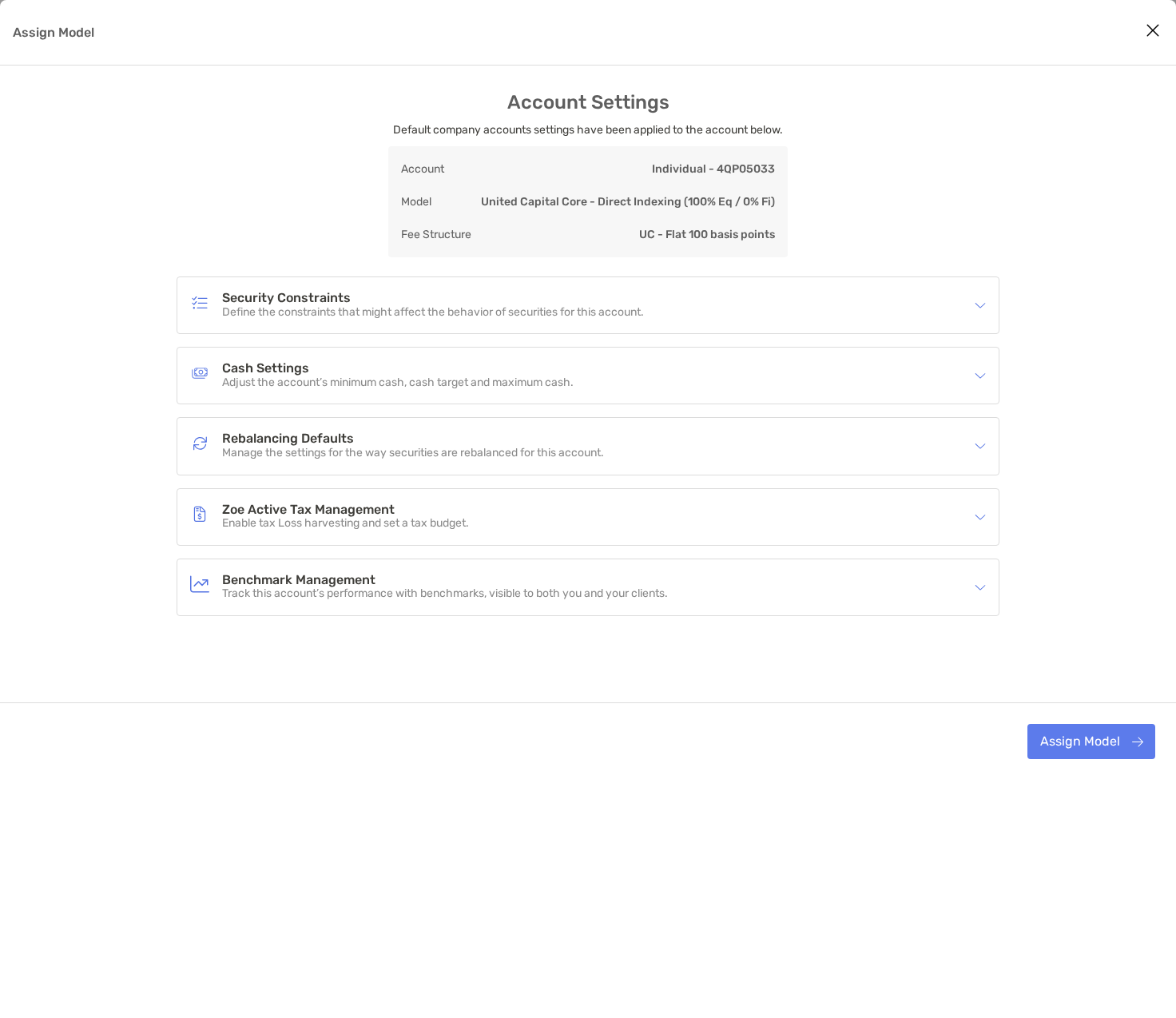
click at [978, 380] on img "Assign Model" at bounding box center [980, 375] width 11 height 11
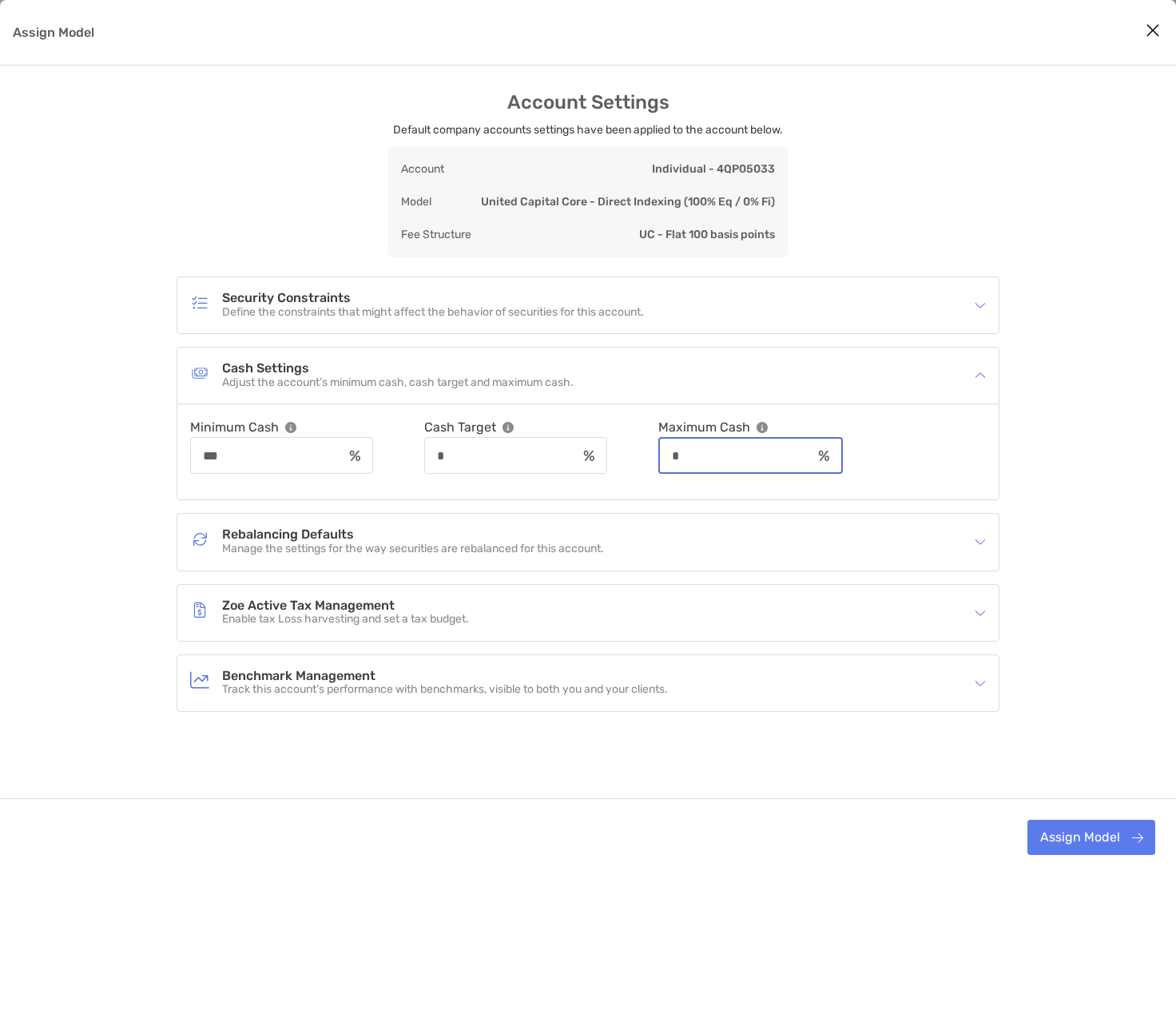
drag, startPoint x: 739, startPoint y: 449, endPoint x: 669, endPoint y: 469, distance: 72.8
click at [669, 469] on div "Minimum Cash *** Cash Target * Maximum Cash *" at bounding box center [588, 446] width 796 height 57
type input "*"
drag, startPoint x: 490, startPoint y: 460, endPoint x: 389, endPoint y: 459, distance: 101.0
click at [389, 459] on div "Minimum Cash *** Cash Target * This value needs to be less than Maximum Cash Ma…" at bounding box center [588, 446] width 796 height 57
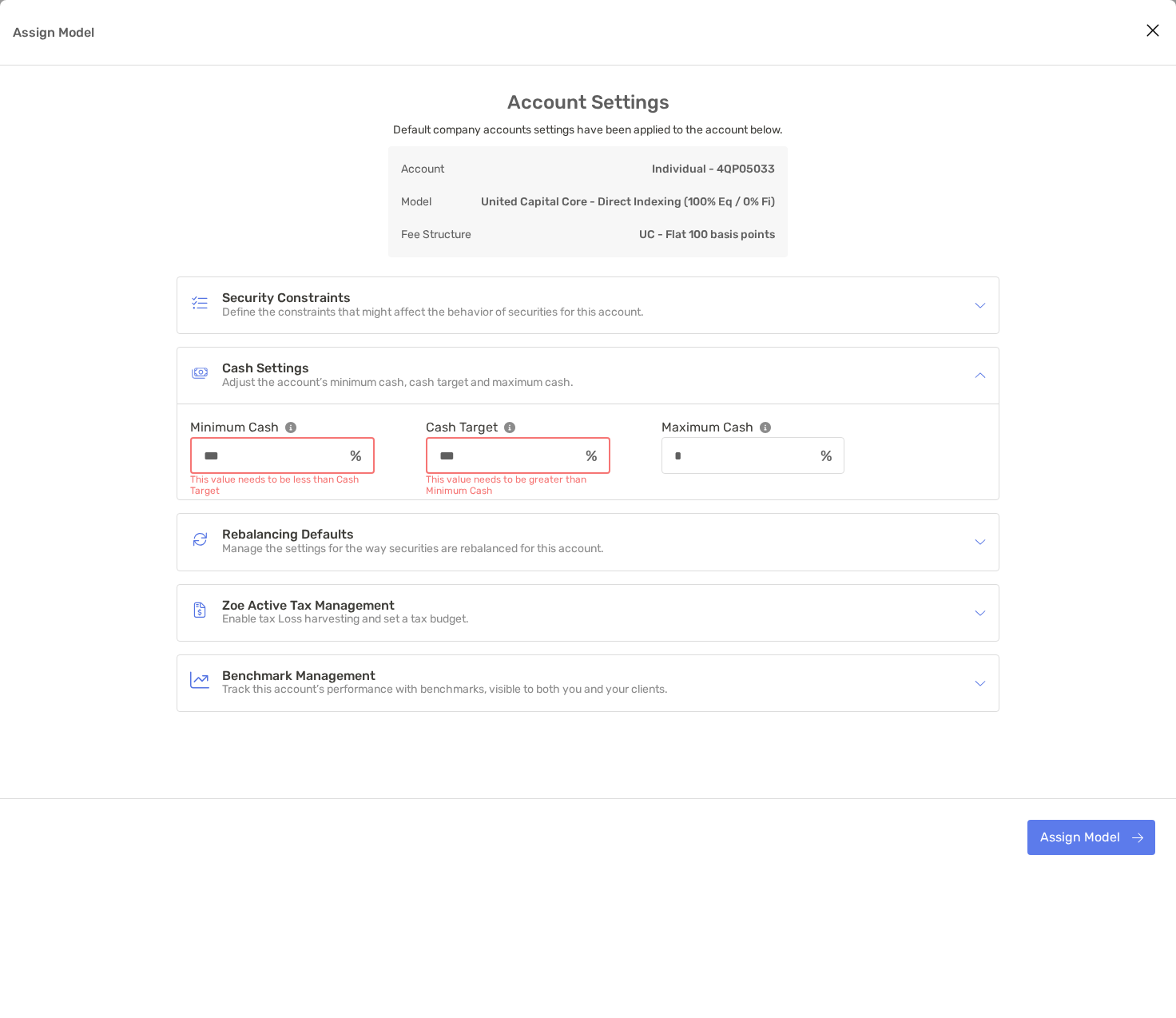
click at [923, 225] on div "Account Settings Default company accounts settings have been applied to the acc…" at bounding box center [588, 483] width 1176 height 785
drag, startPoint x: 527, startPoint y: 457, endPoint x: 358, endPoint y: 462, distance: 169.1
click at [358, 462] on div "Minimum Cash *** This value needs to be less than Cash Target Cash Target *** T…" at bounding box center [588, 446] width 796 height 57
type input "*"
click at [801, 451] on input "*" at bounding box center [737, 456] width 152 height 14
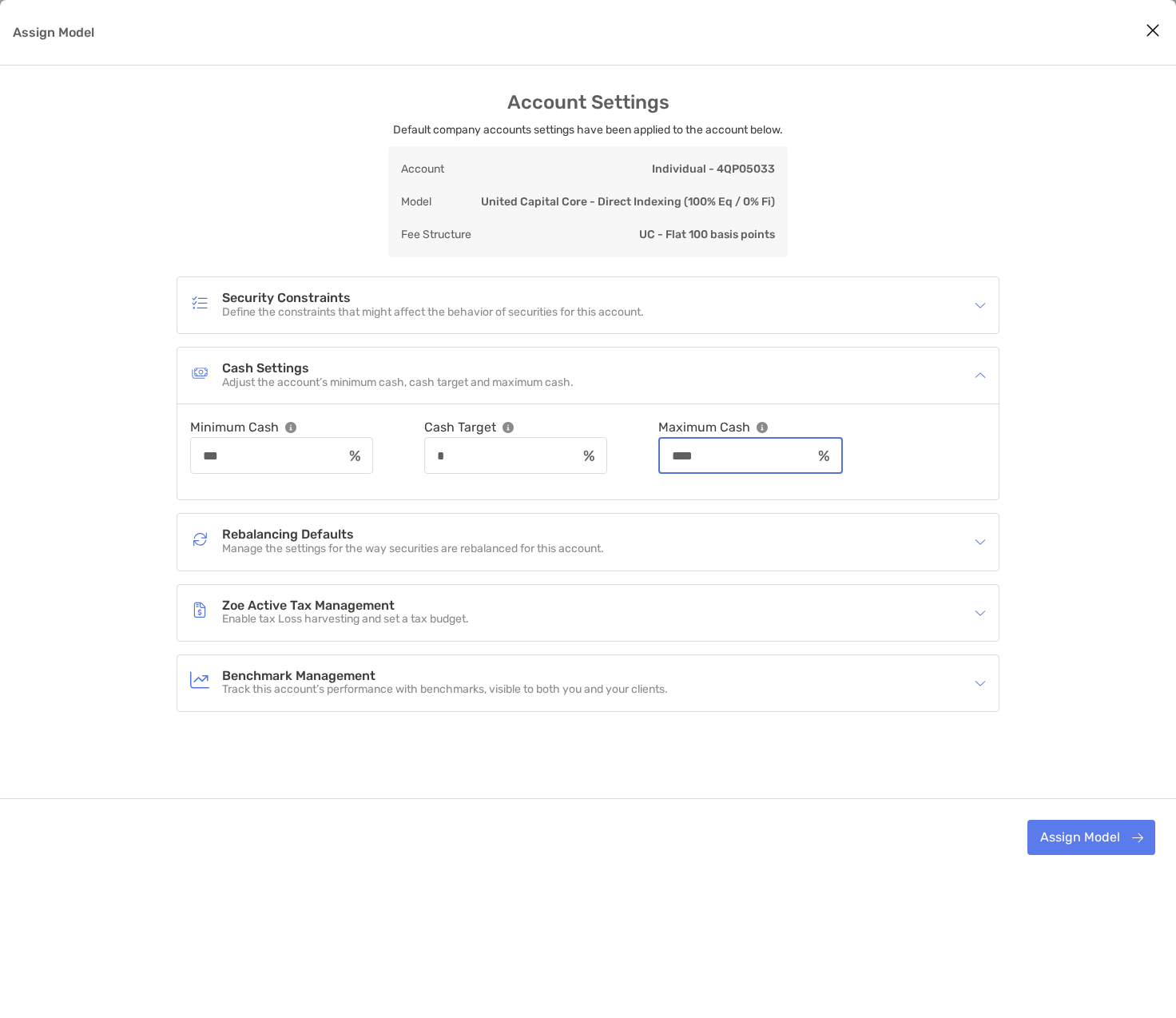
type input "****"
click at [660, 528] on div "Rebalancing Defaults Manage the settings for the way securities are rebalanced …" at bounding box center [577, 542] width 775 height 37
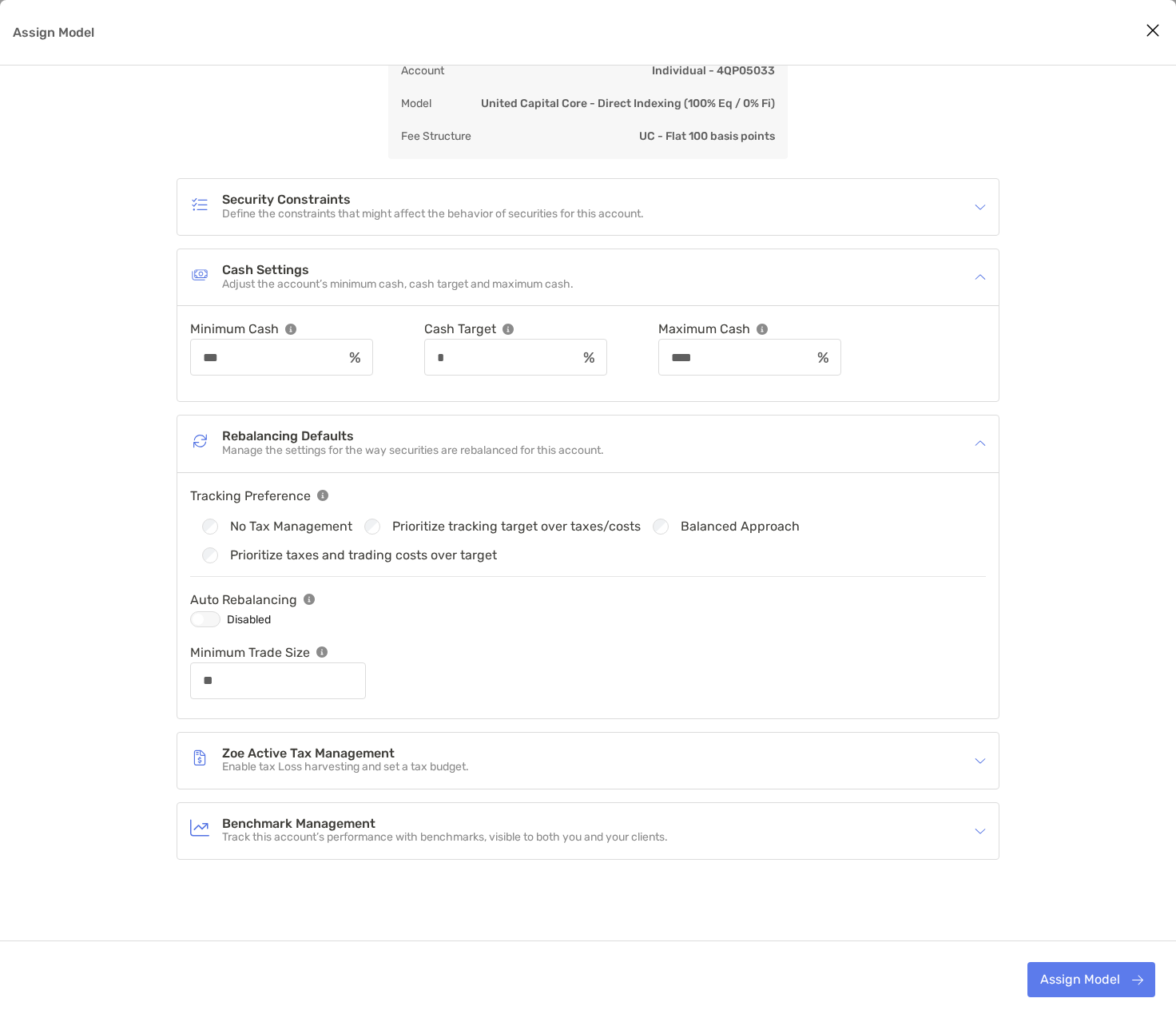
scroll to position [104, 0]
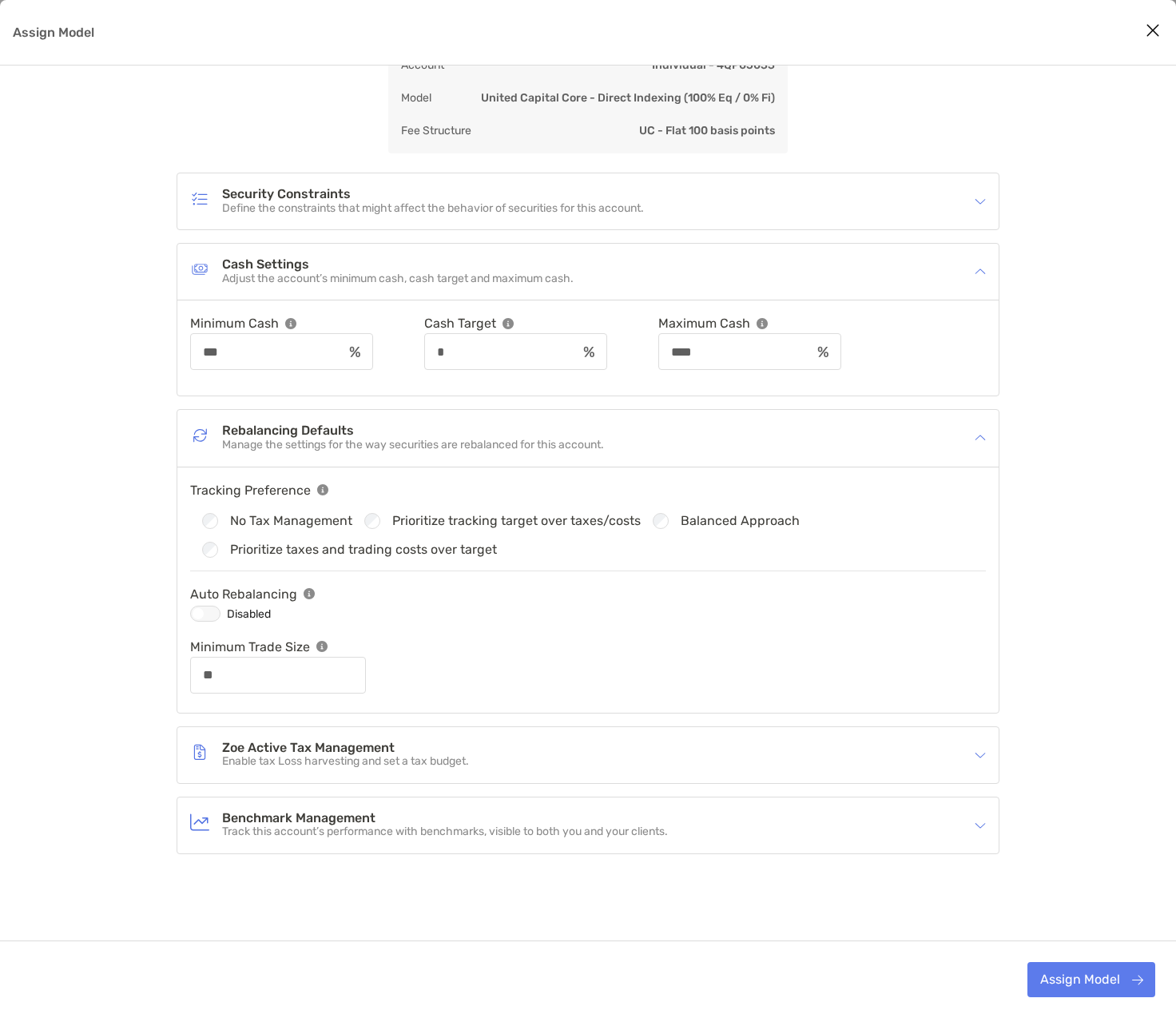
type input "**"
click at [329, 756] on p "Enable tax Loss harvesting and set a tax budget." at bounding box center [346, 762] width 247 height 14
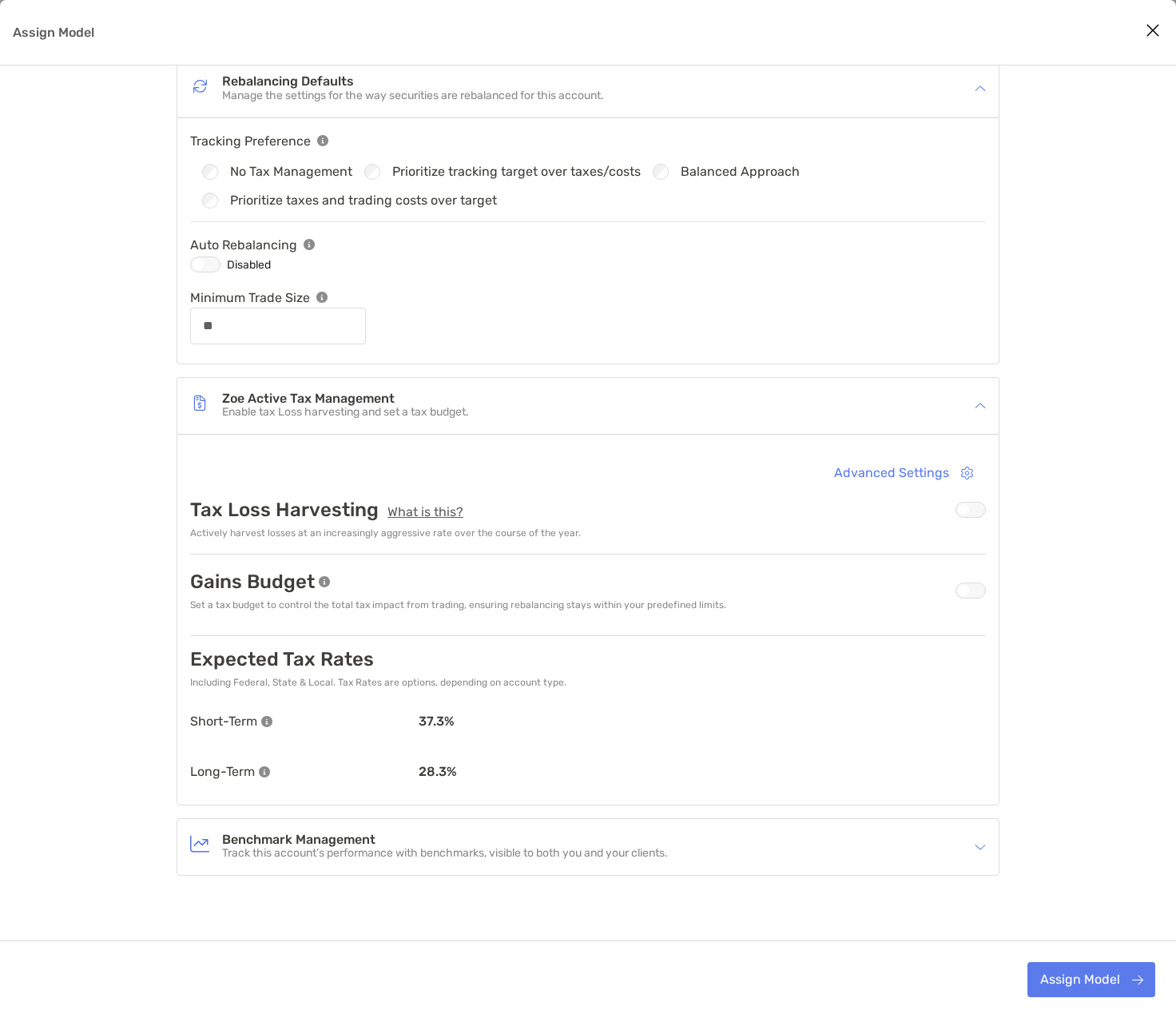
scroll to position [474, 0]
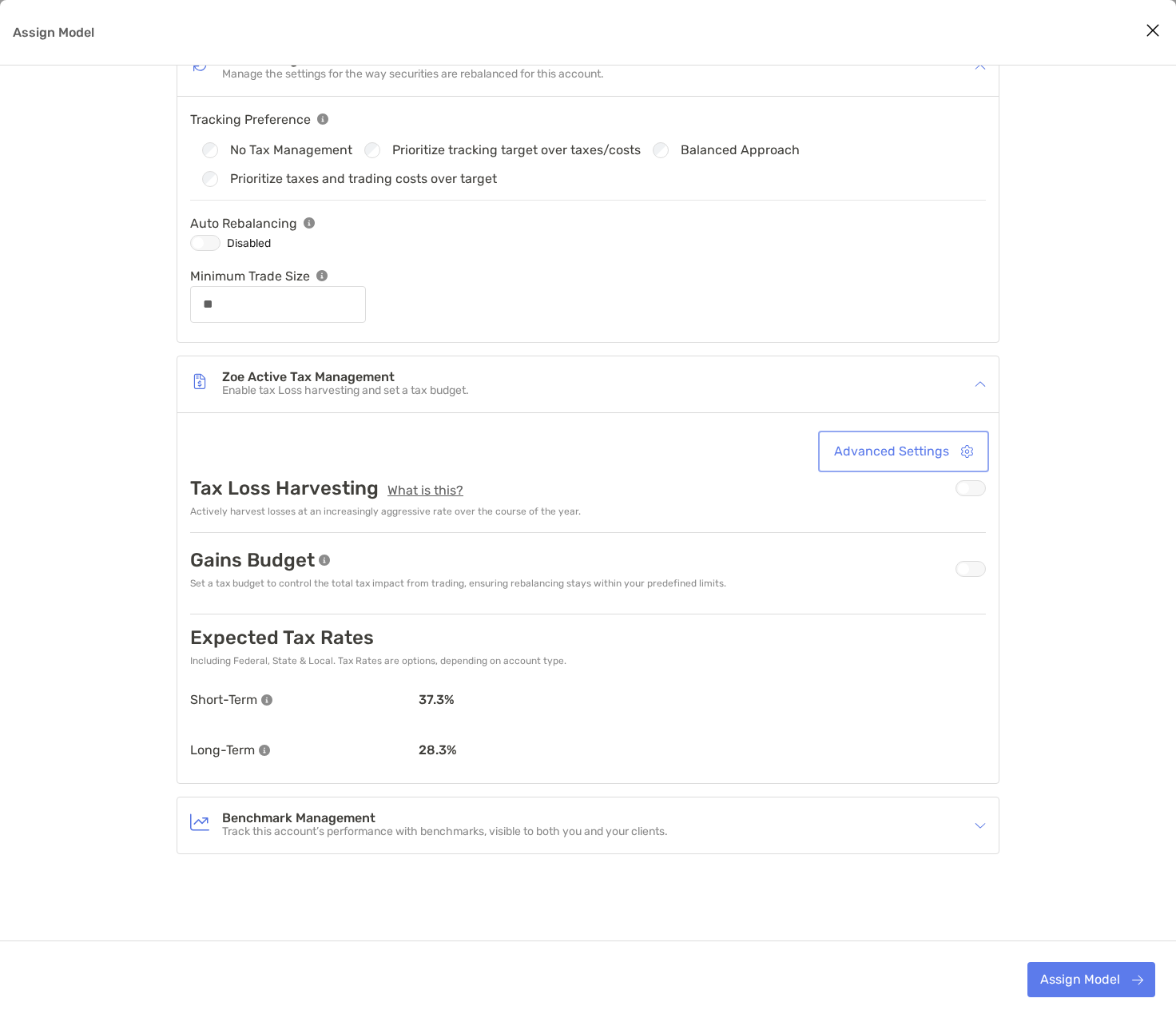
click at [894, 457] on button "Advanced Settings" at bounding box center [904, 451] width 164 height 35
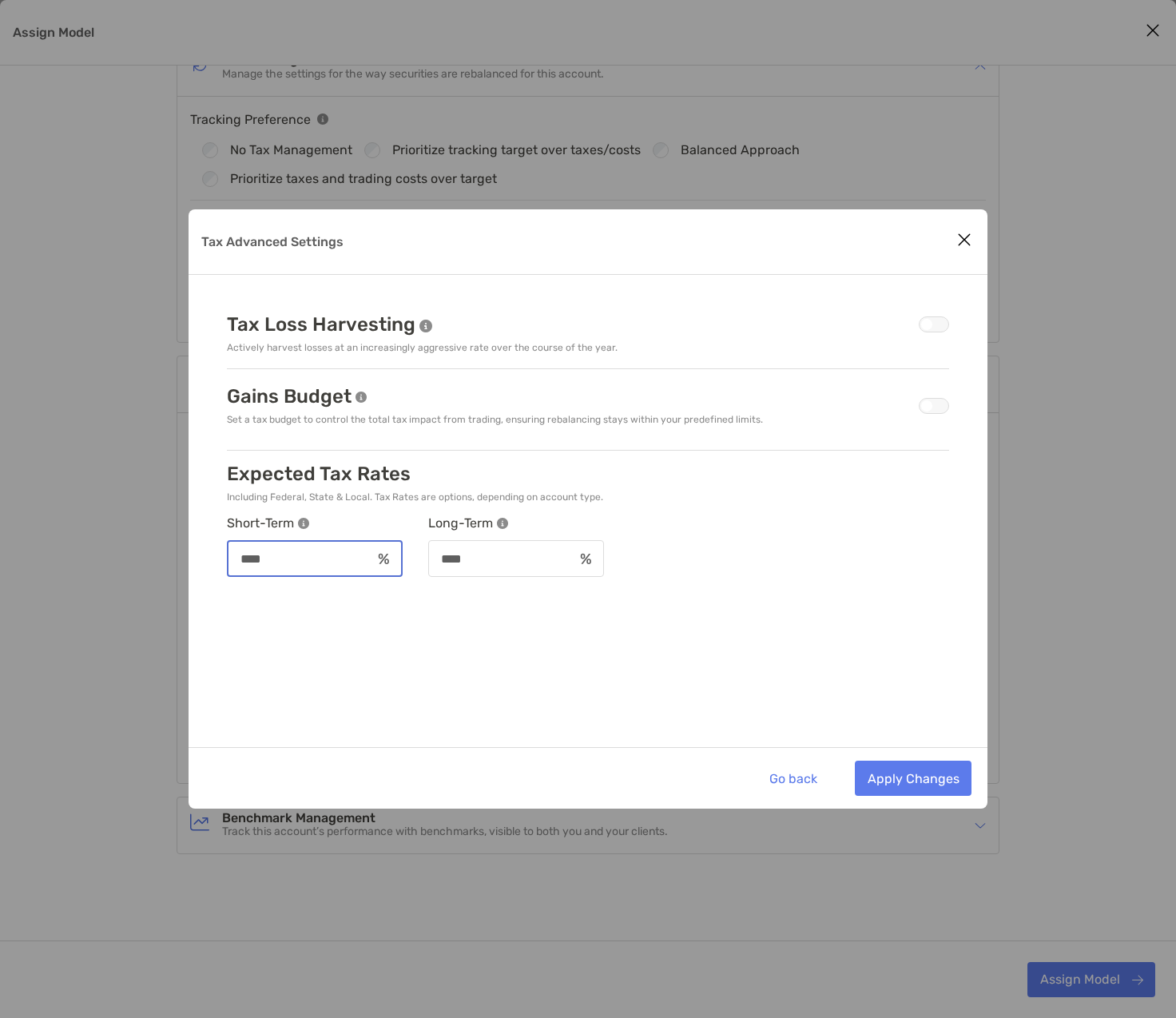
drag, startPoint x: 280, startPoint y: 556, endPoint x: 191, endPoint y: 564, distance: 89.4
click at [191, 564] on div "Tax Loss Harvesting Actively harvest losses at an increasingly aggressive rate …" at bounding box center [588, 446] width 799 height 341
type input "**"
drag, startPoint x: 534, startPoint y: 561, endPoint x: 352, endPoint y: 584, distance: 183.4
click at [352, 584] on div "Tax Loss Harvesting Actively harvest losses at an increasingly aggressive rate …" at bounding box center [588, 446] width 799 height 341
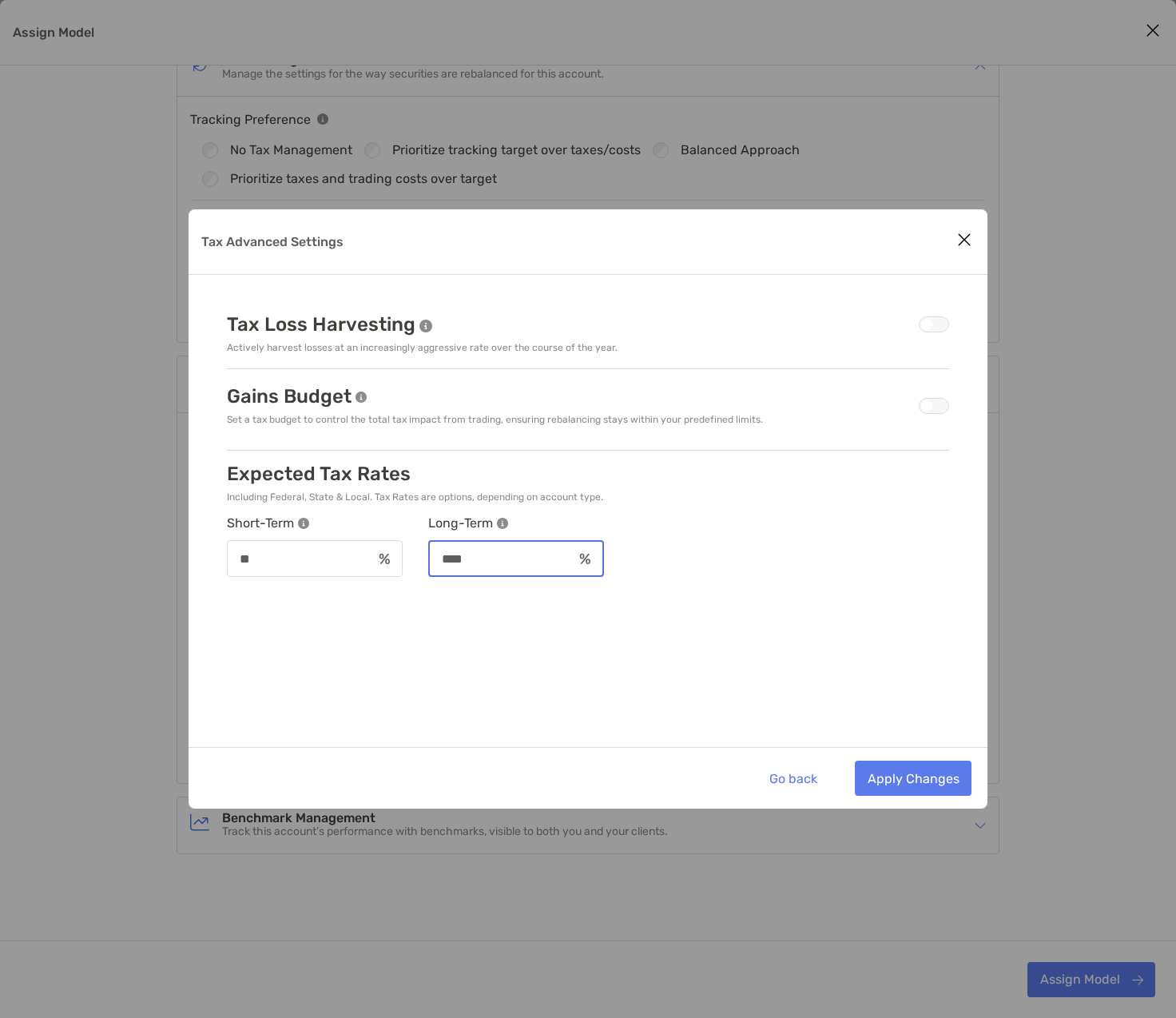
type input "*"
type input "**"
drag, startPoint x: 96, startPoint y: 564, endPoint x: 61, endPoint y: 553, distance: 36.7
click at [64, 557] on div "Tax Advanced Settings Tax Loss Harvesting Actively harvest losses at an increas…" at bounding box center [588, 509] width 1176 height 1018
type input "**"
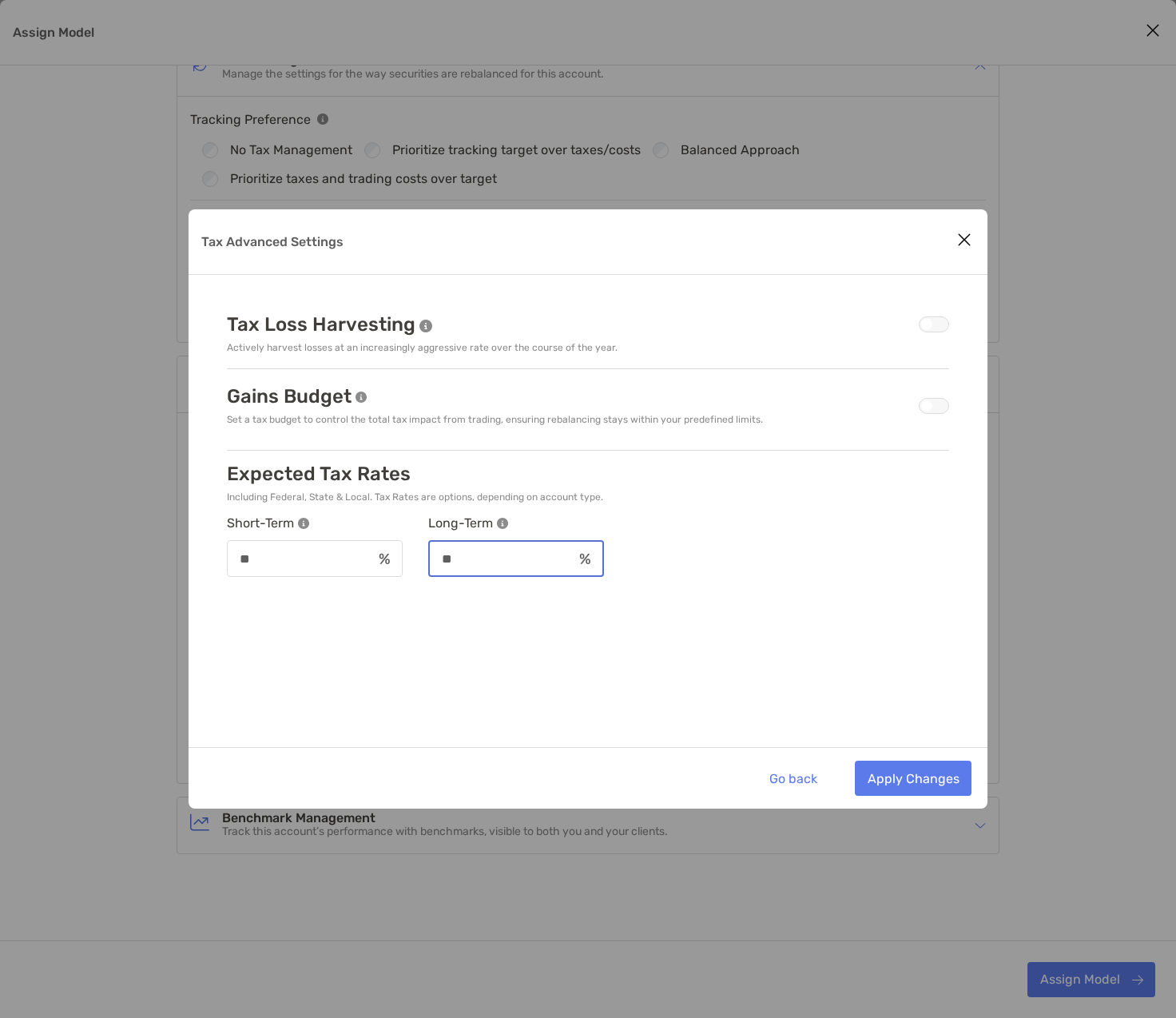
drag, startPoint x: 501, startPoint y: 551, endPoint x: 382, endPoint y: 569, distance: 120.4
click at [382, 569] on div "Short-Term Long-Term ** **" at bounding box center [555, 546] width 658 height 61
type input "**"
click at [926, 785] on button "Apply Changes" at bounding box center [913, 778] width 117 height 35
type input "**"
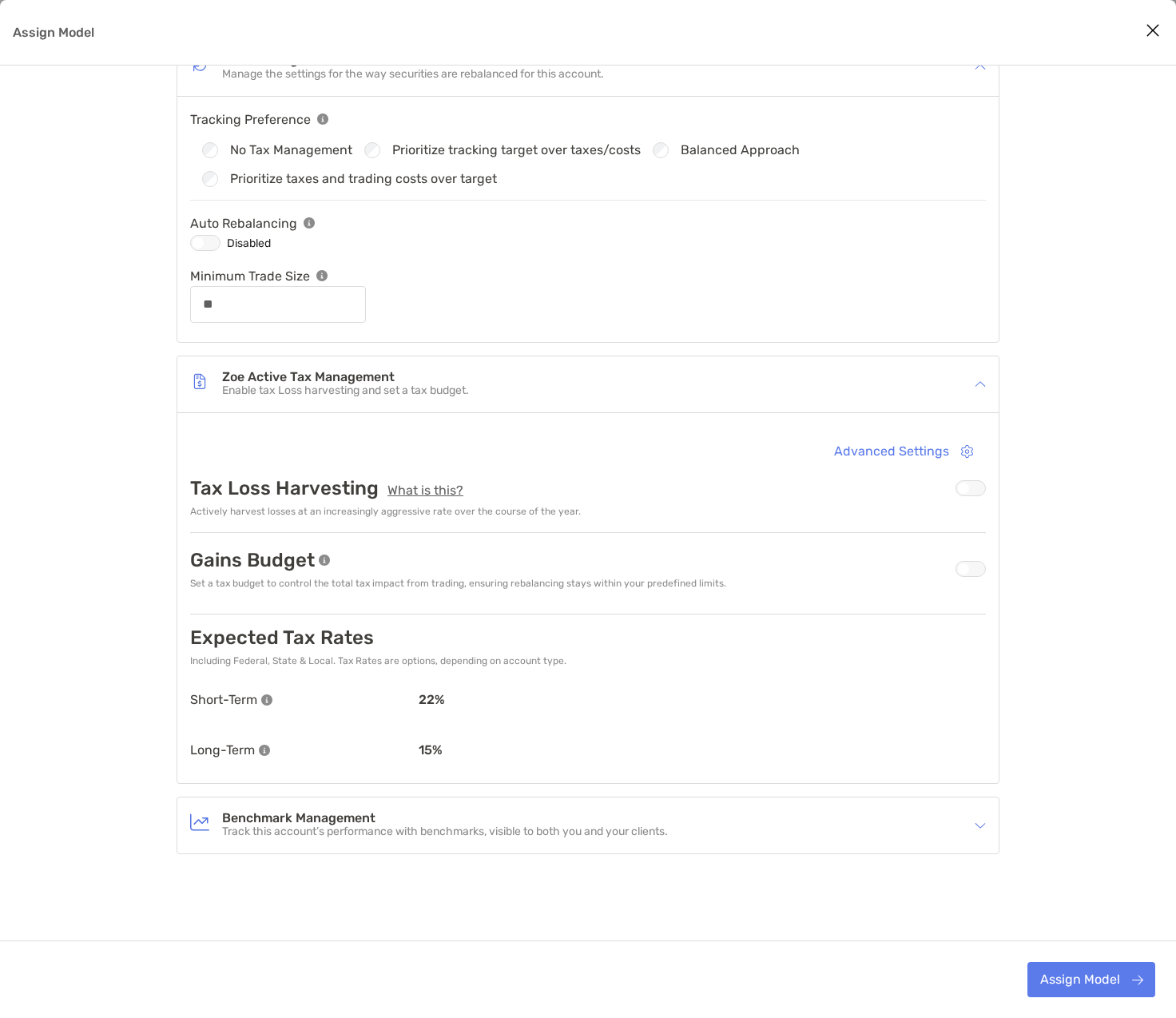
click at [495, 816] on h4 "Benchmark Management" at bounding box center [445, 819] width 446 height 14
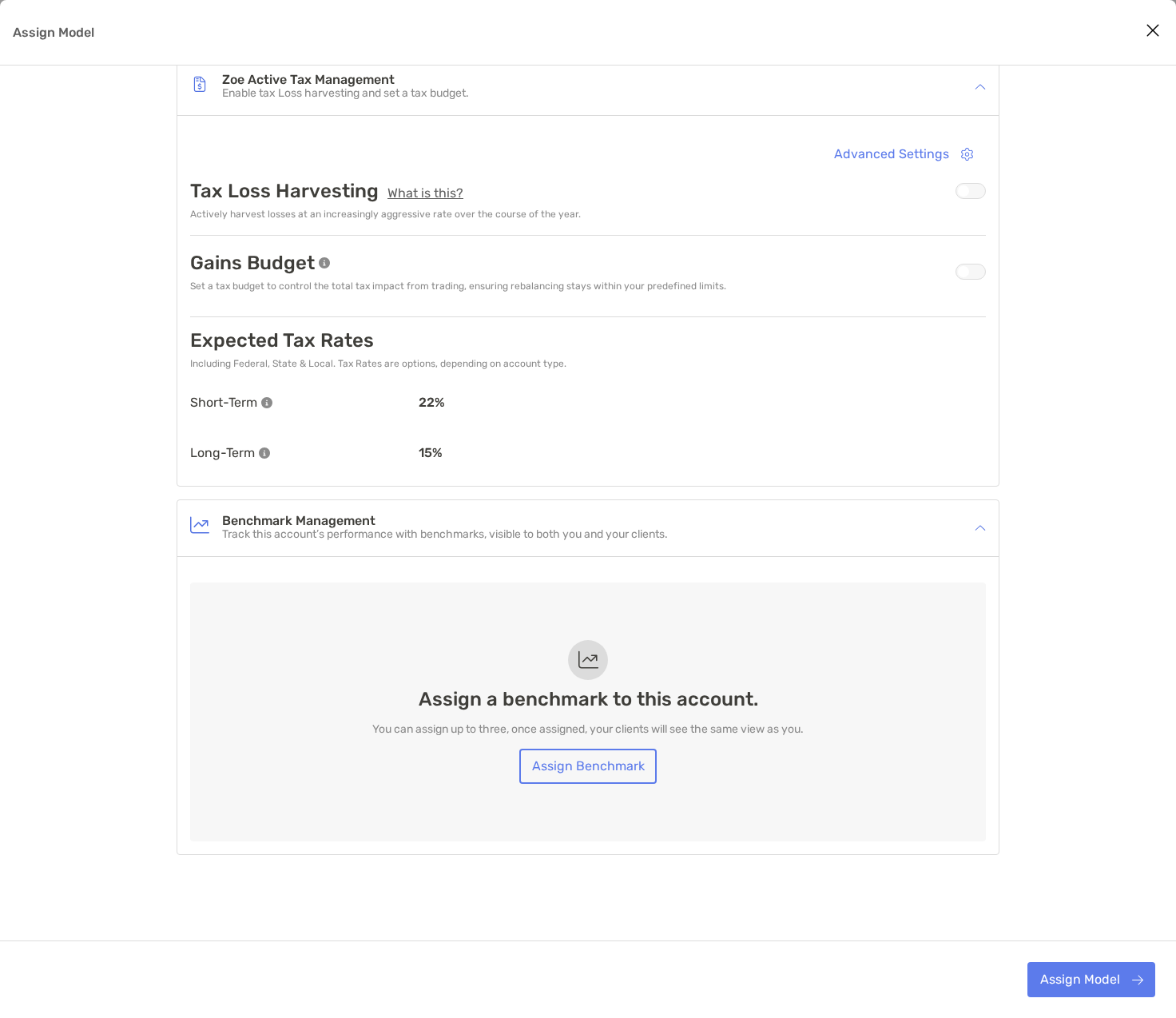
scroll to position [773, 0]
click at [565, 762] on link "Assign Benchmark" at bounding box center [588, 765] width 137 height 35
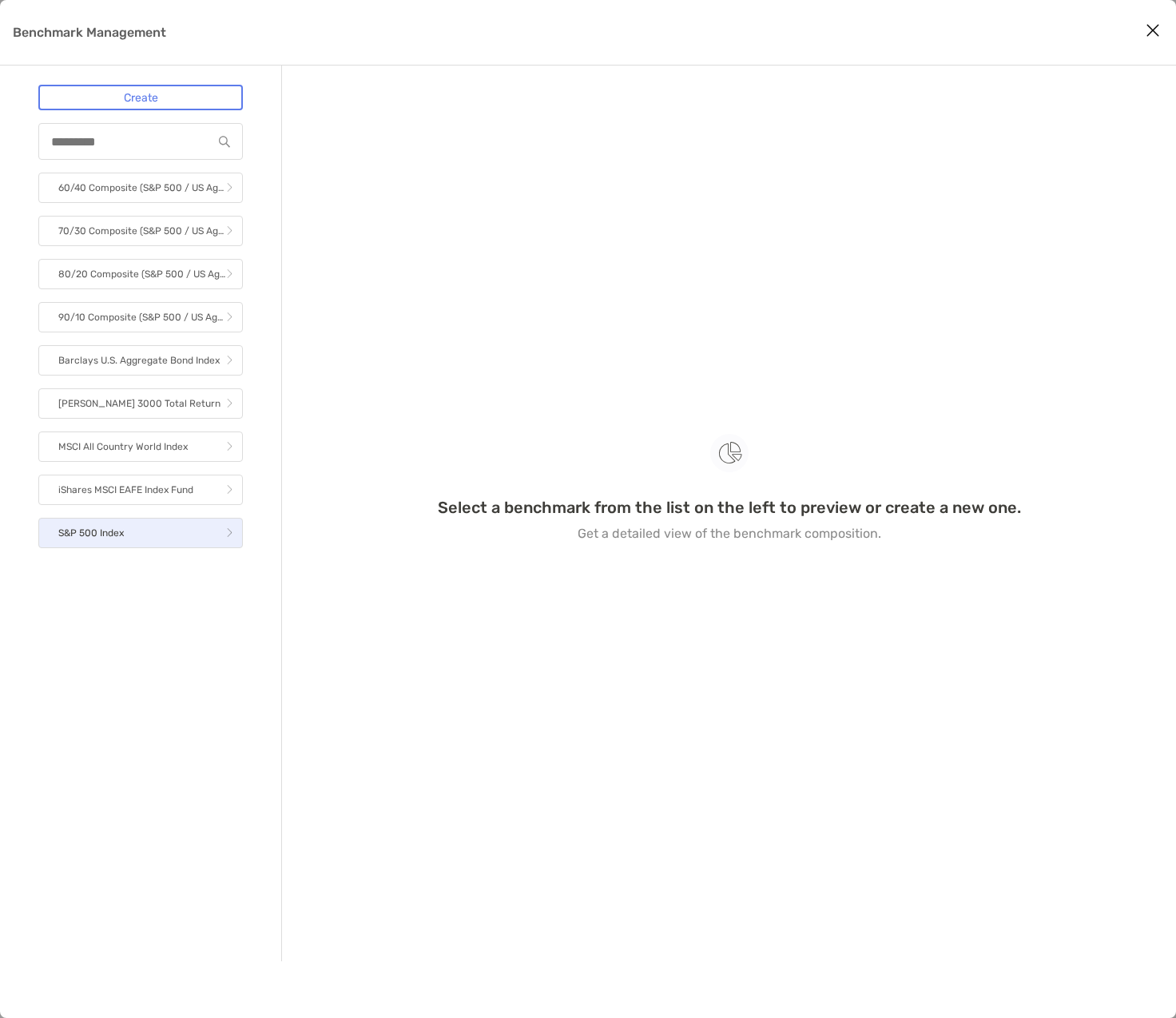
click at [118, 529] on p "S&P 500 Index" at bounding box center [90, 533] width 66 height 20
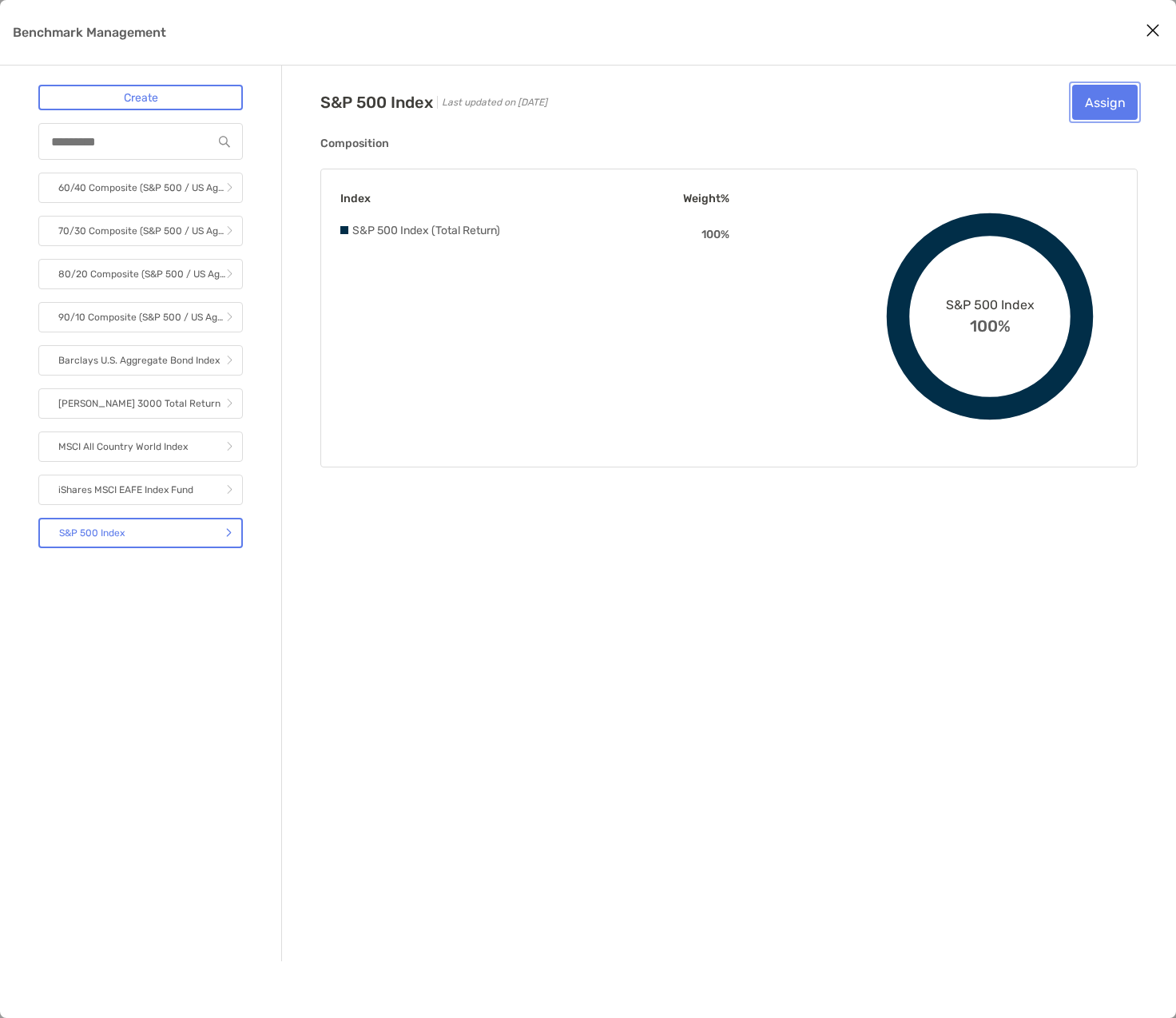
click at [1096, 97] on button "Assign" at bounding box center [1104, 101] width 66 height 35
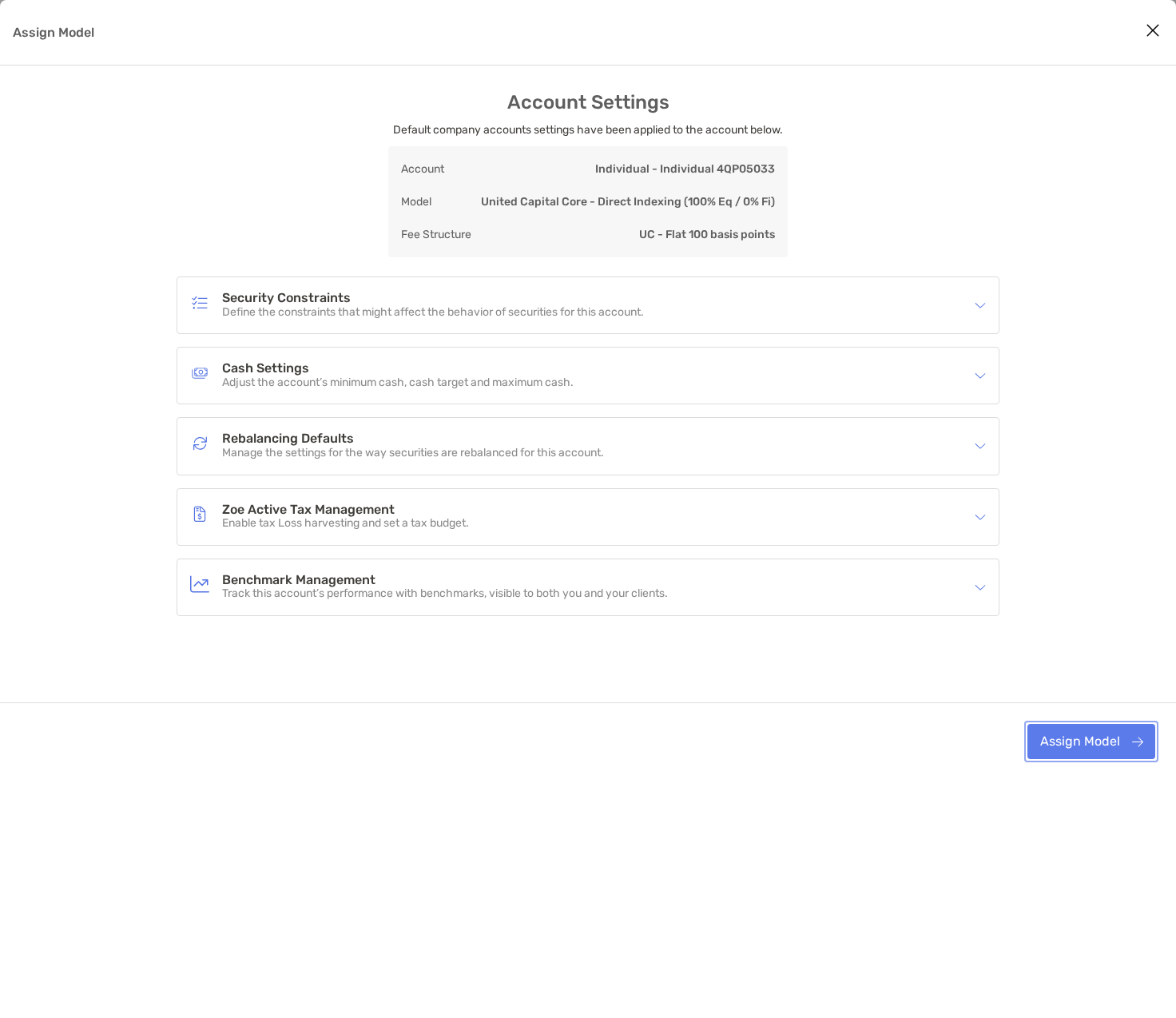
click at [1069, 742] on button "Assign Model" at bounding box center [1092, 741] width 128 height 35
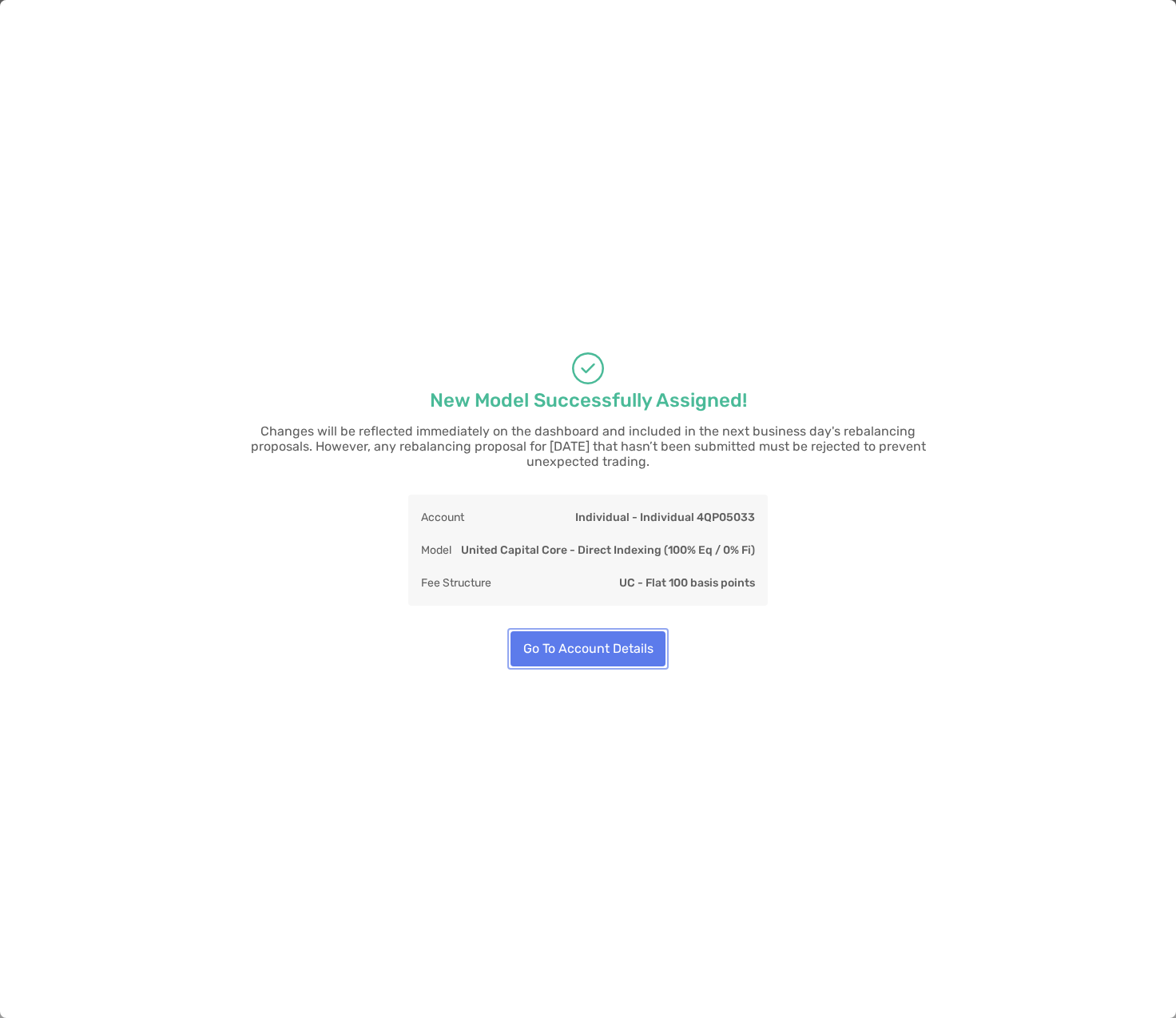
click at [590, 641] on button "Go To Account Details" at bounding box center [588, 648] width 155 height 35
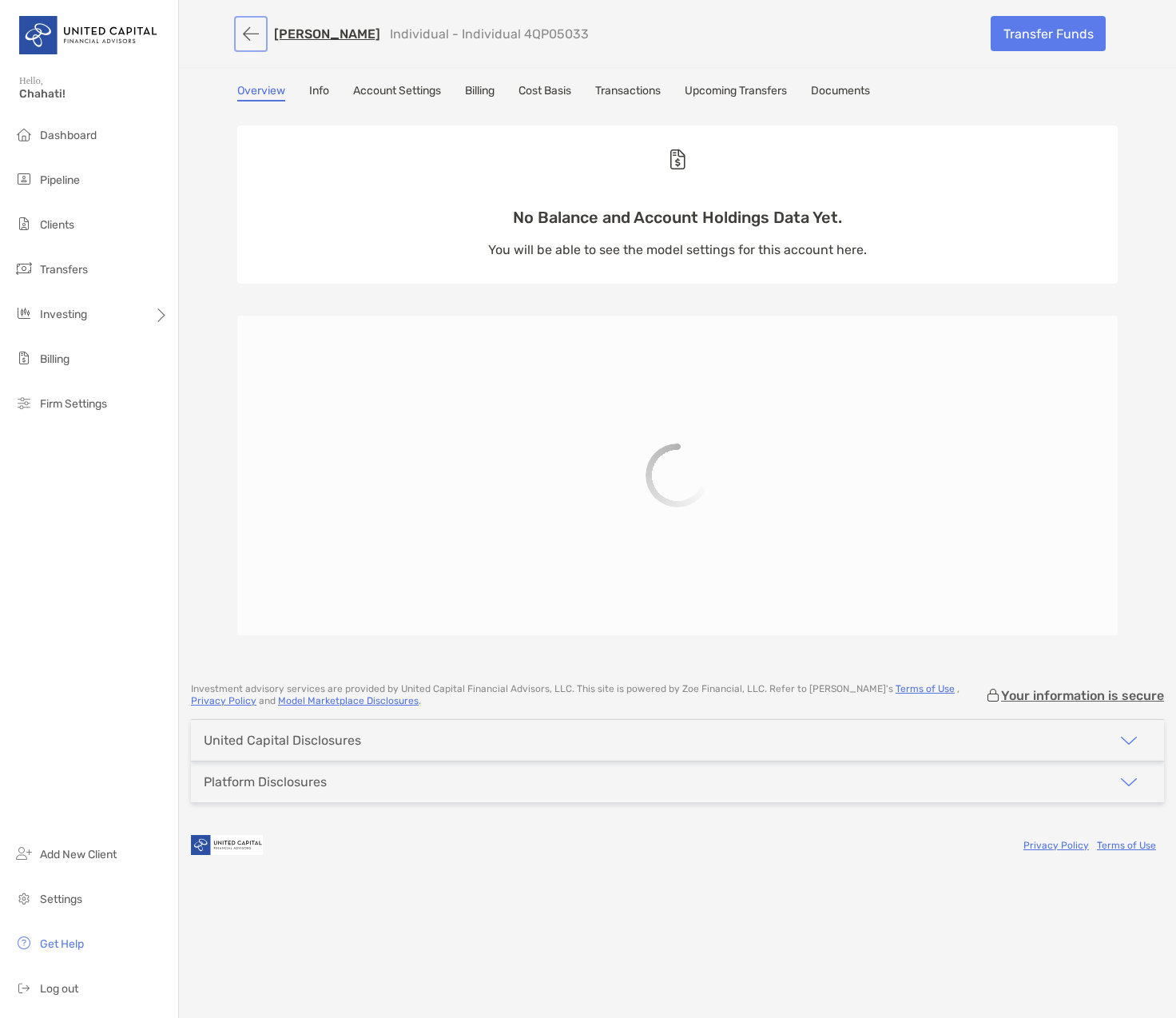
click at [253, 35] on button "button" at bounding box center [251, 34] width 27 height 30
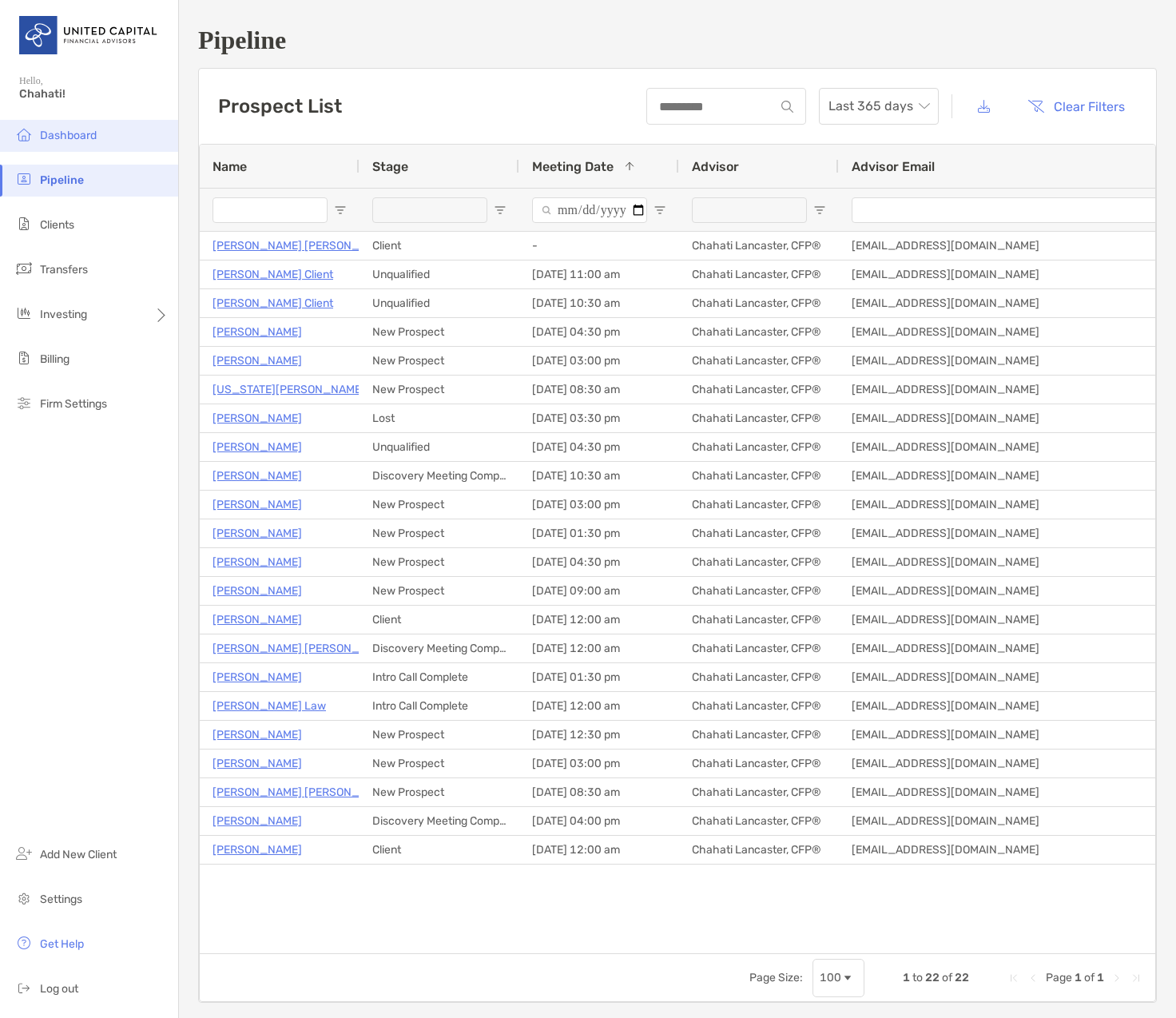
click at [92, 136] on span "Dashboard" at bounding box center [68, 135] width 57 height 14
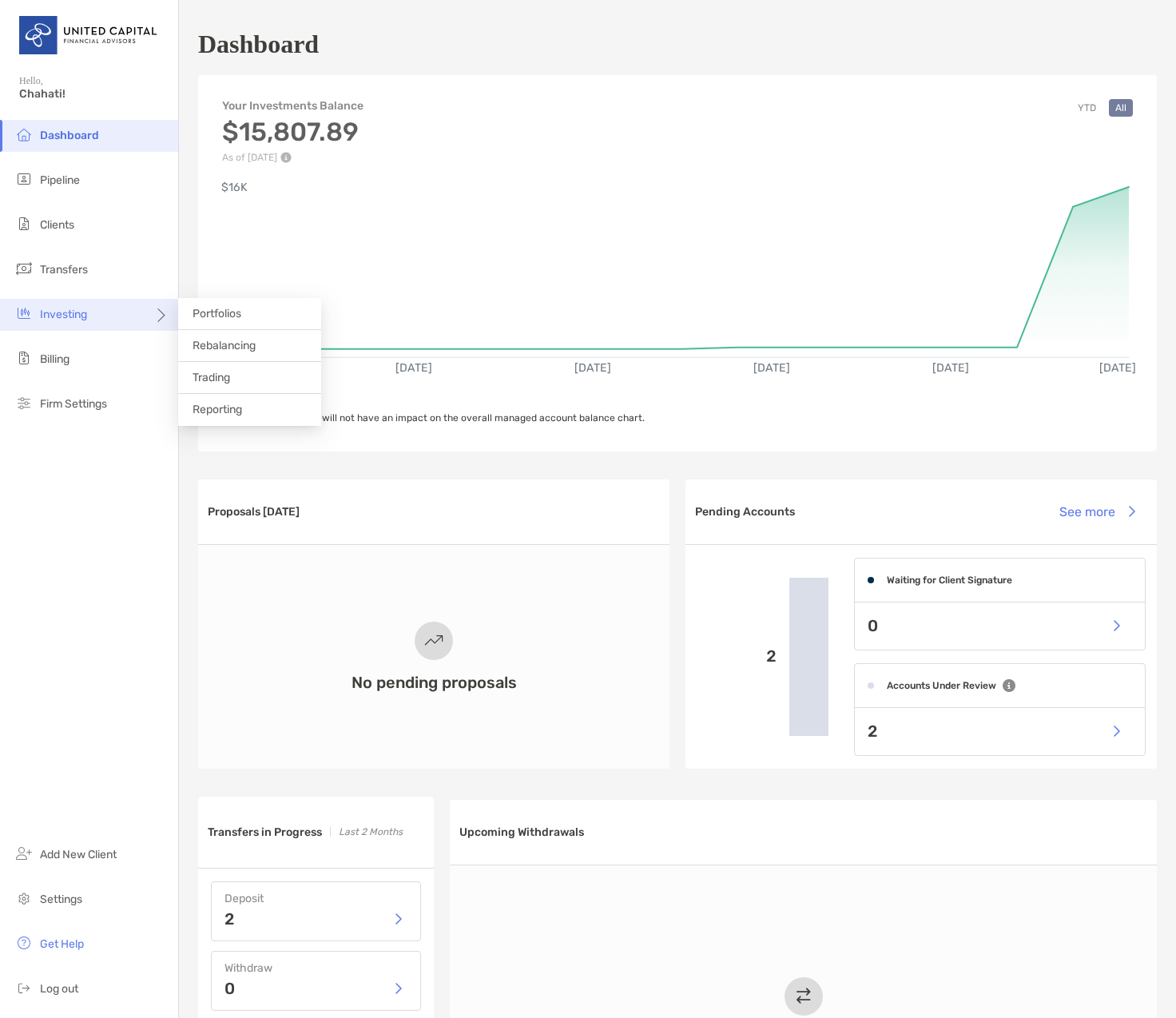
click at [66, 312] on span "Investing" at bounding box center [63, 314] width 47 height 14
click at [1099, 735] on button "button" at bounding box center [1116, 732] width 32 height 34
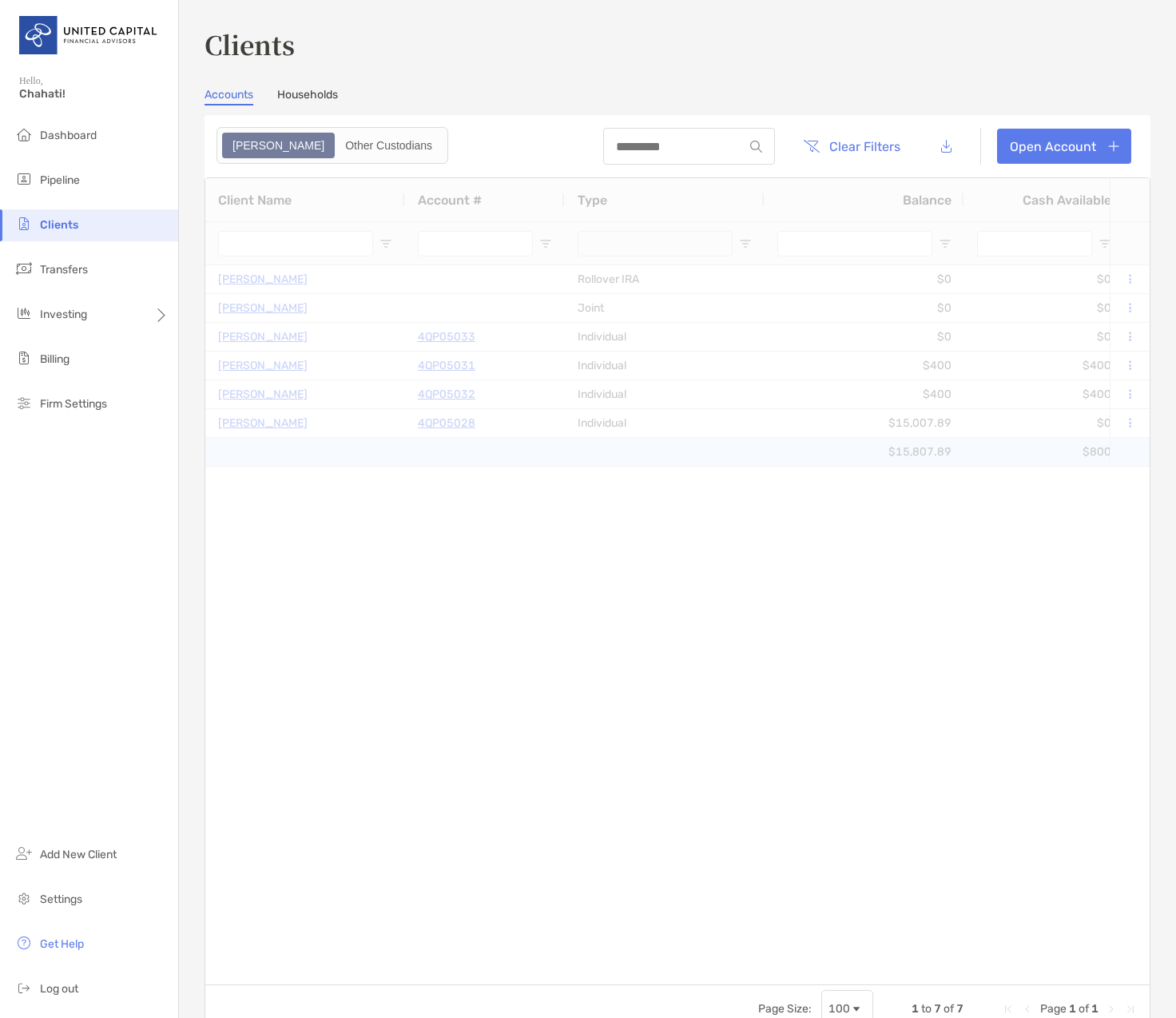
type input "**********"
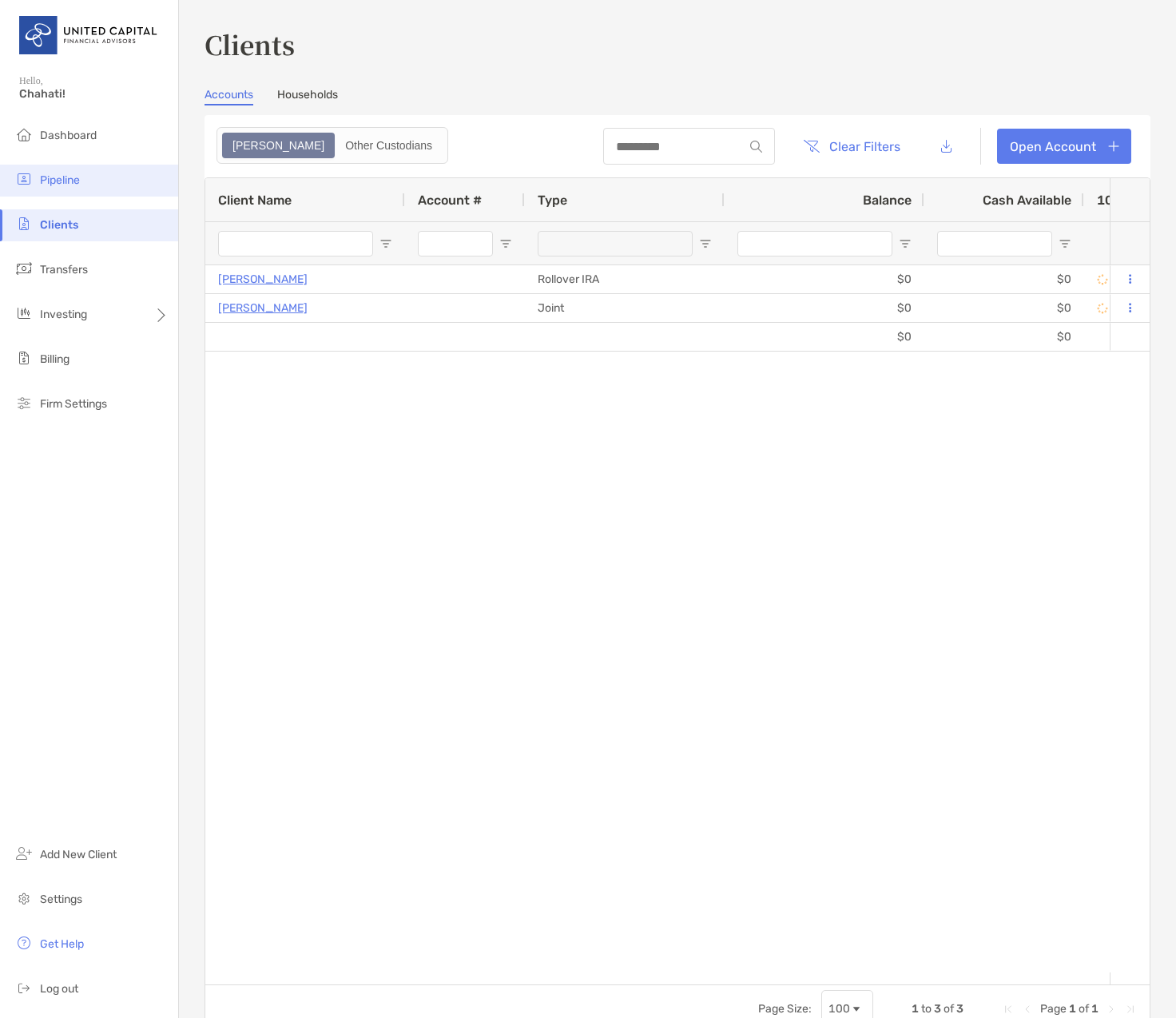
click at [60, 182] on span "Pipeline" at bounding box center [60, 181] width 40 height 14
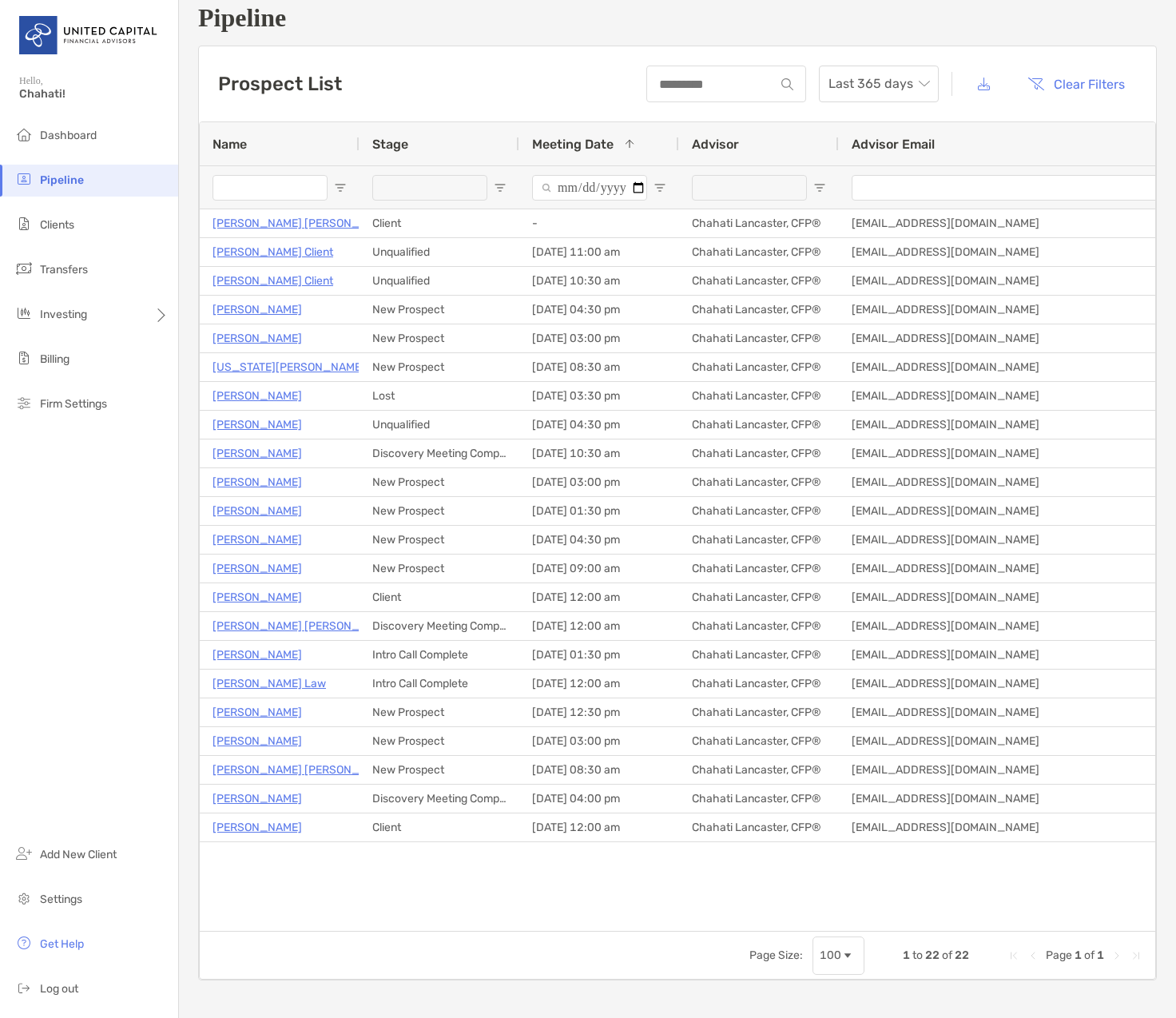
scroll to position [24, 0]
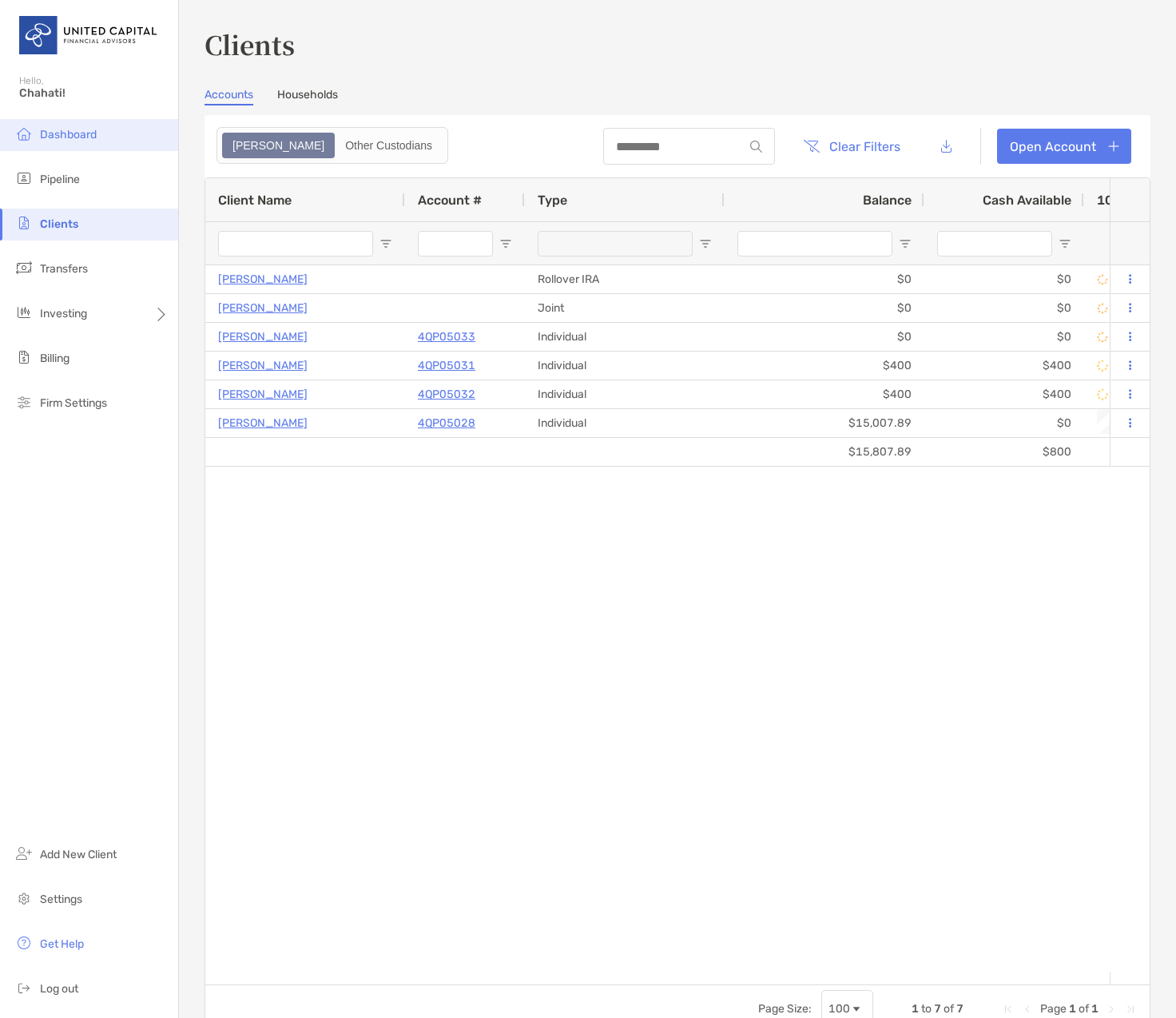
click at [67, 132] on span "Dashboard" at bounding box center [68, 135] width 57 height 14
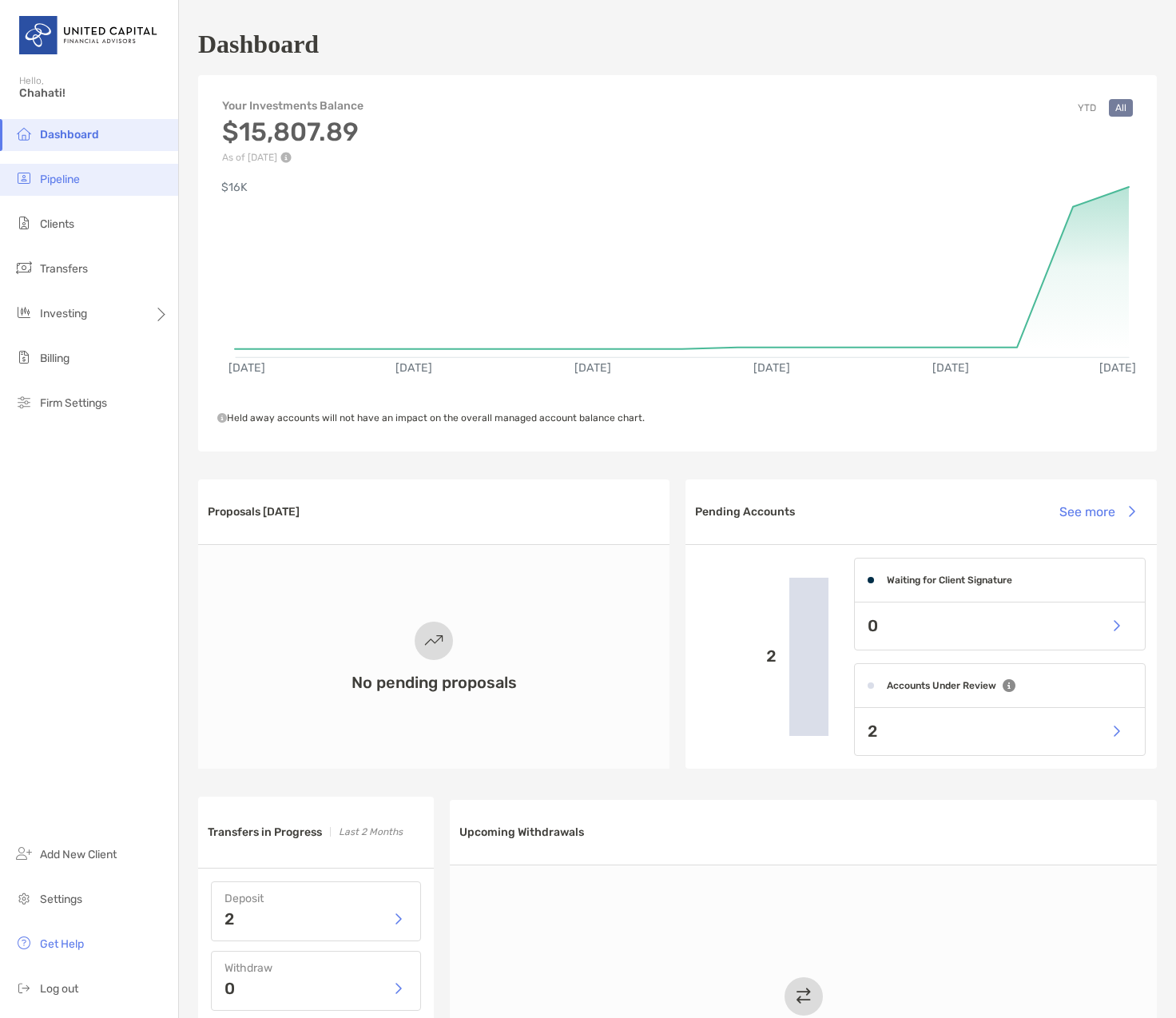
click at [72, 183] on span "Pipeline" at bounding box center [60, 180] width 40 height 14
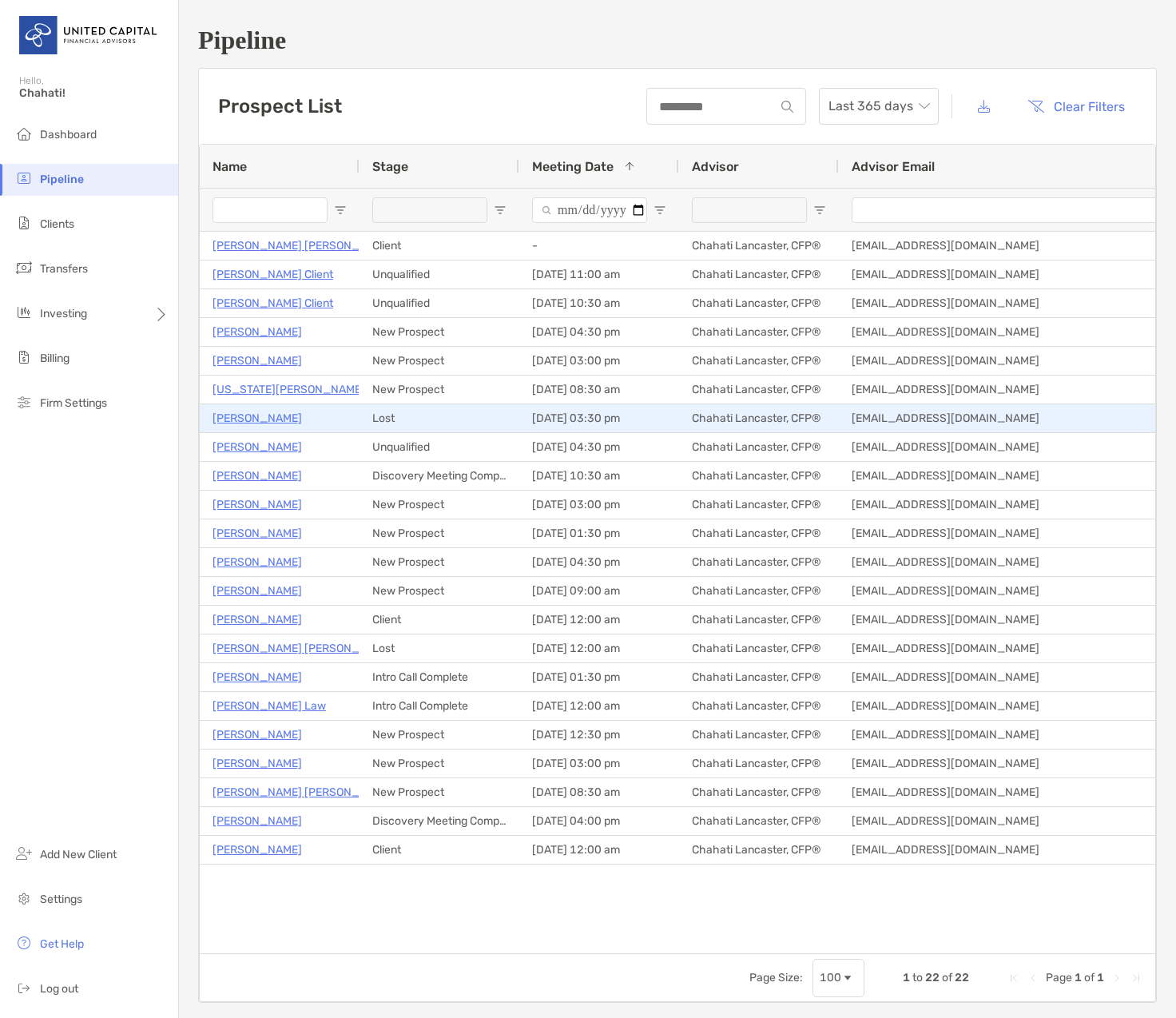
click at [249, 417] on p "[PERSON_NAME]" at bounding box center [257, 417] width 89 height 20
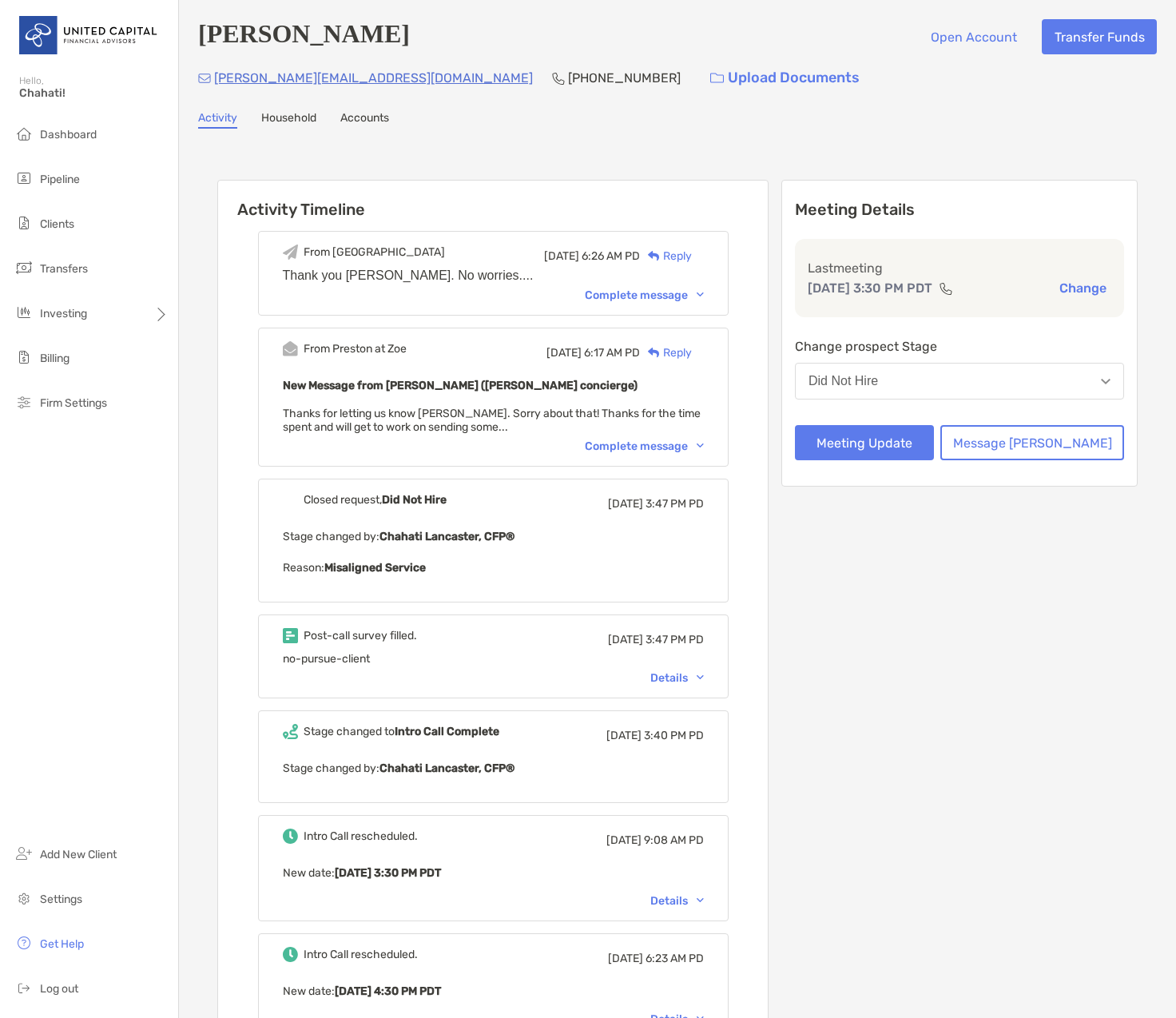
click at [639, 446] on div "Complete message" at bounding box center [645, 446] width 119 height 14
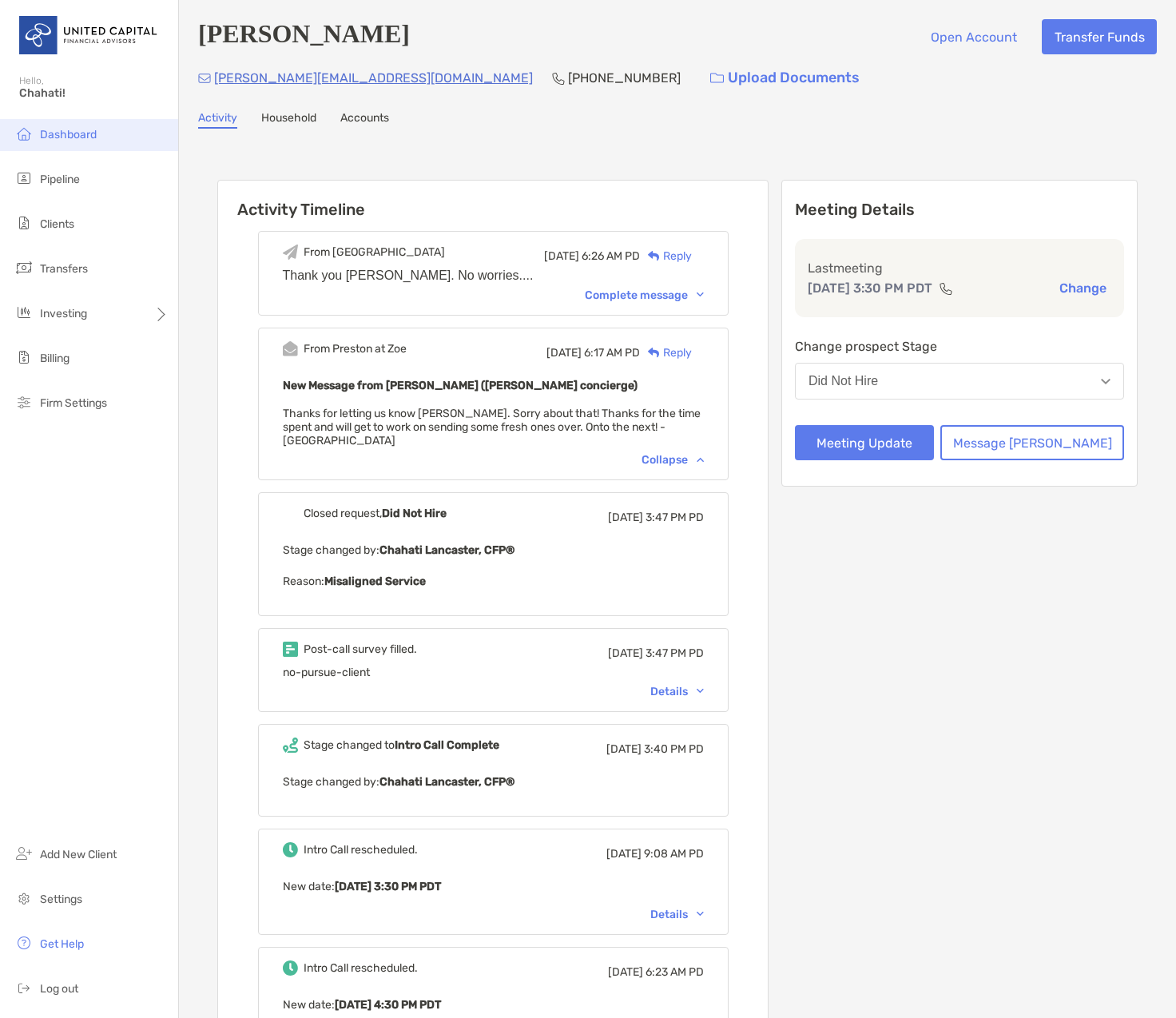
click at [76, 138] on span "Dashboard" at bounding box center [68, 135] width 57 height 14
